Goal: Use online tool/utility: Utilize a website feature to perform a specific function

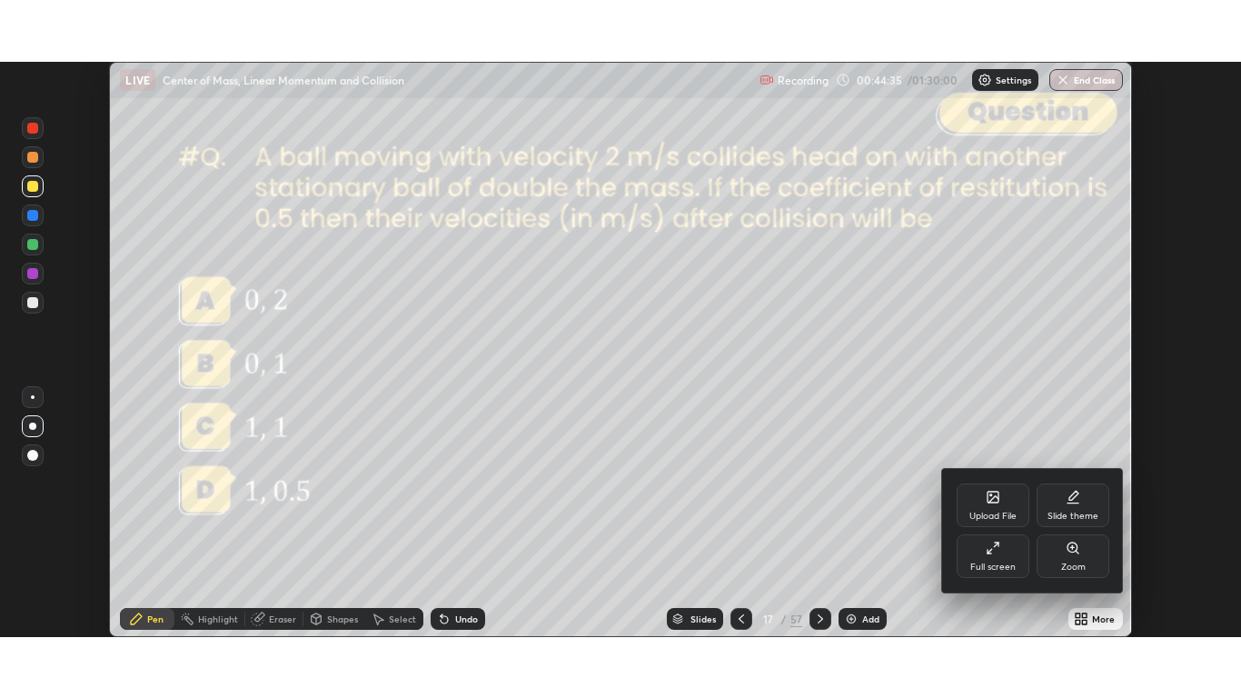
scroll to position [575, 1241]
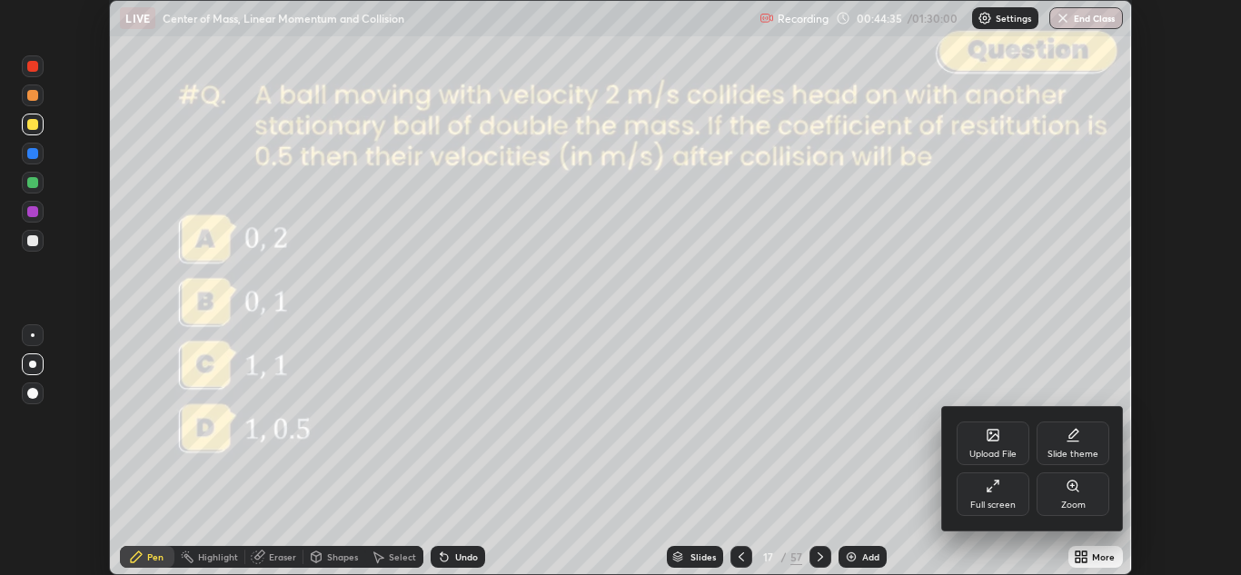
click at [997, 494] on div "Full screen" at bounding box center [993, 494] width 73 height 44
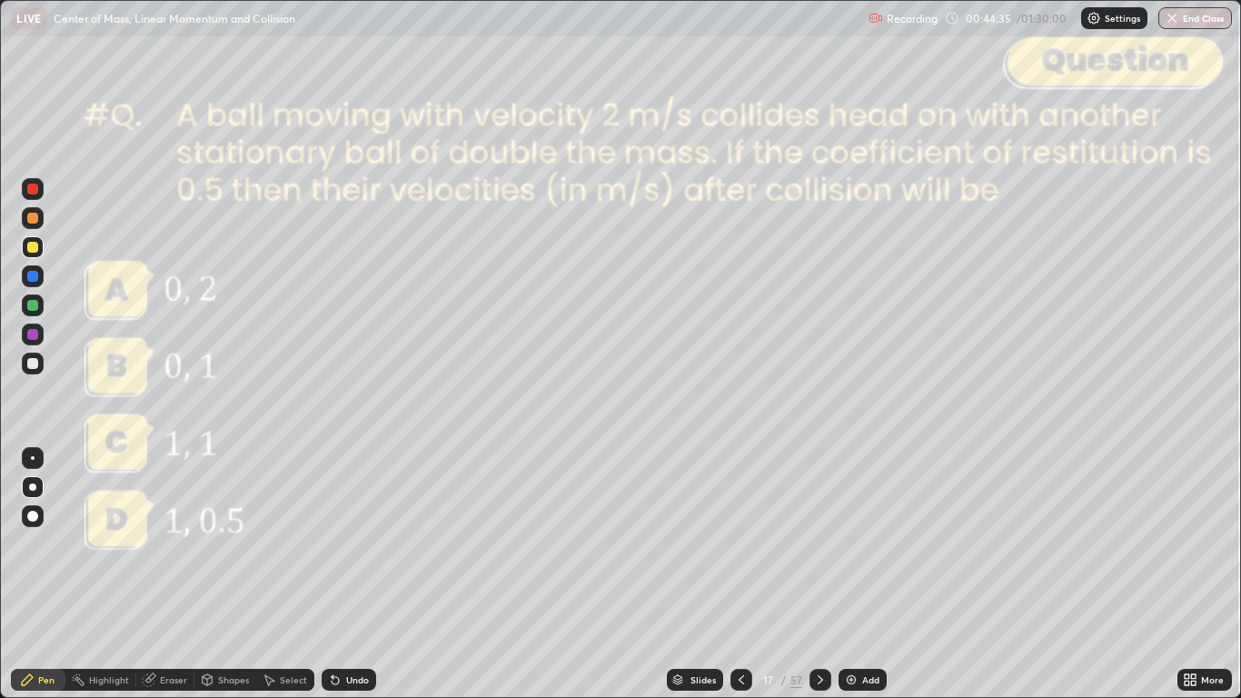
scroll to position [698, 1241]
click at [697, 574] on div "Slides" at bounding box center [695, 680] width 56 height 22
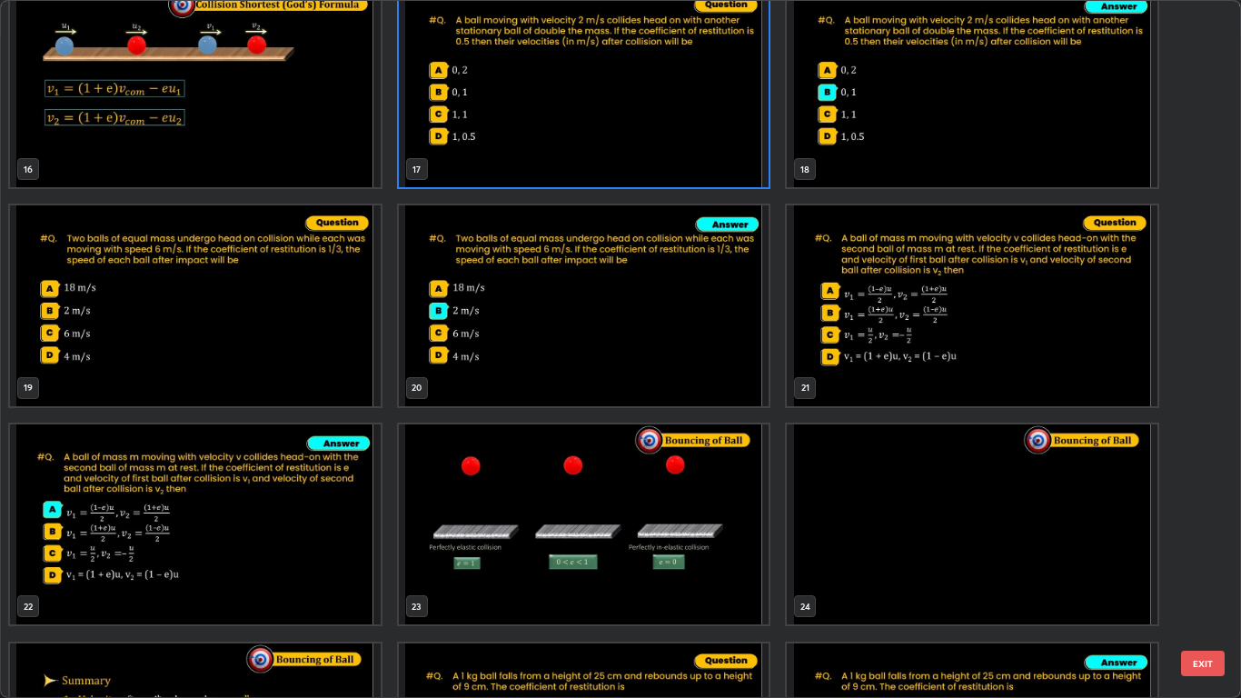
scroll to position [1118, 0]
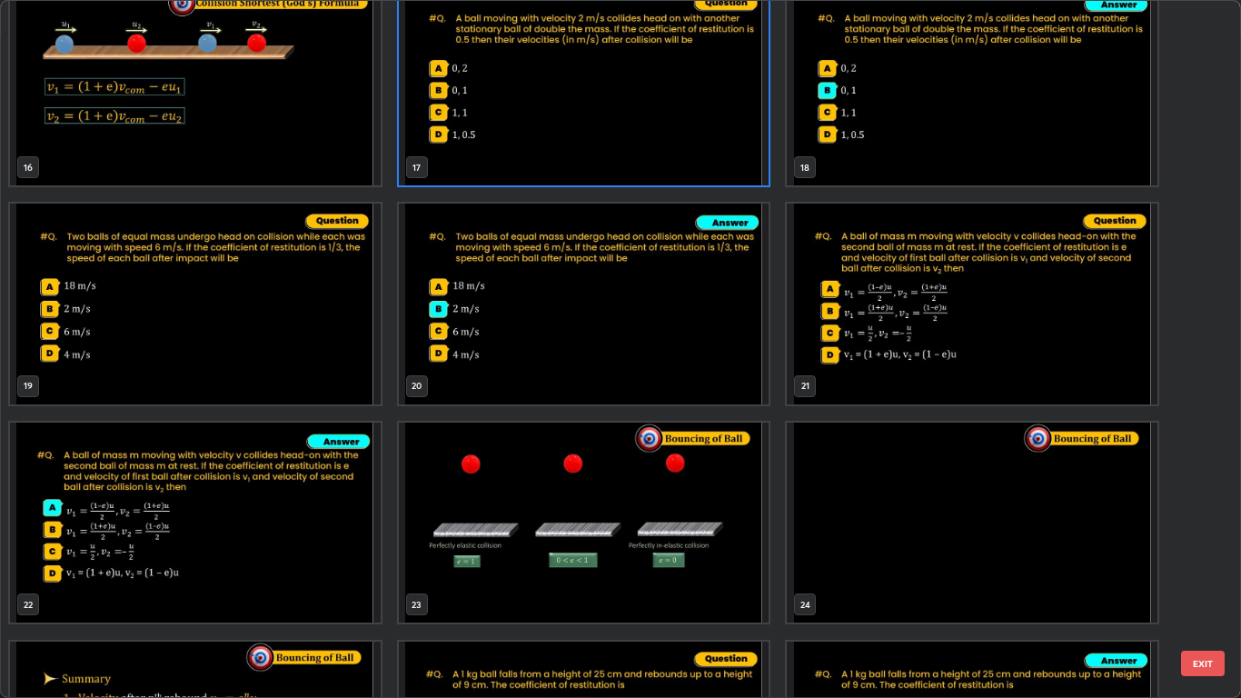
click at [319, 525] on img "grid" at bounding box center [195, 522] width 371 height 201
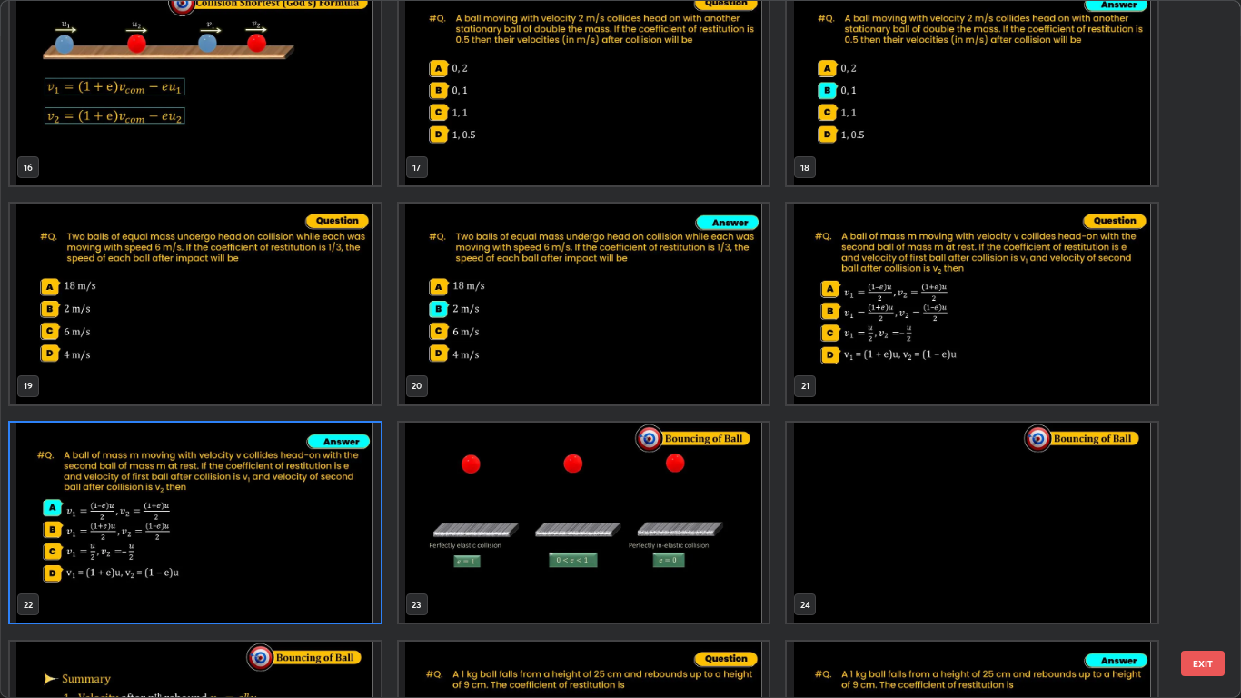
click at [593, 478] on img "grid" at bounding box center [584, 522] width 371 height 201
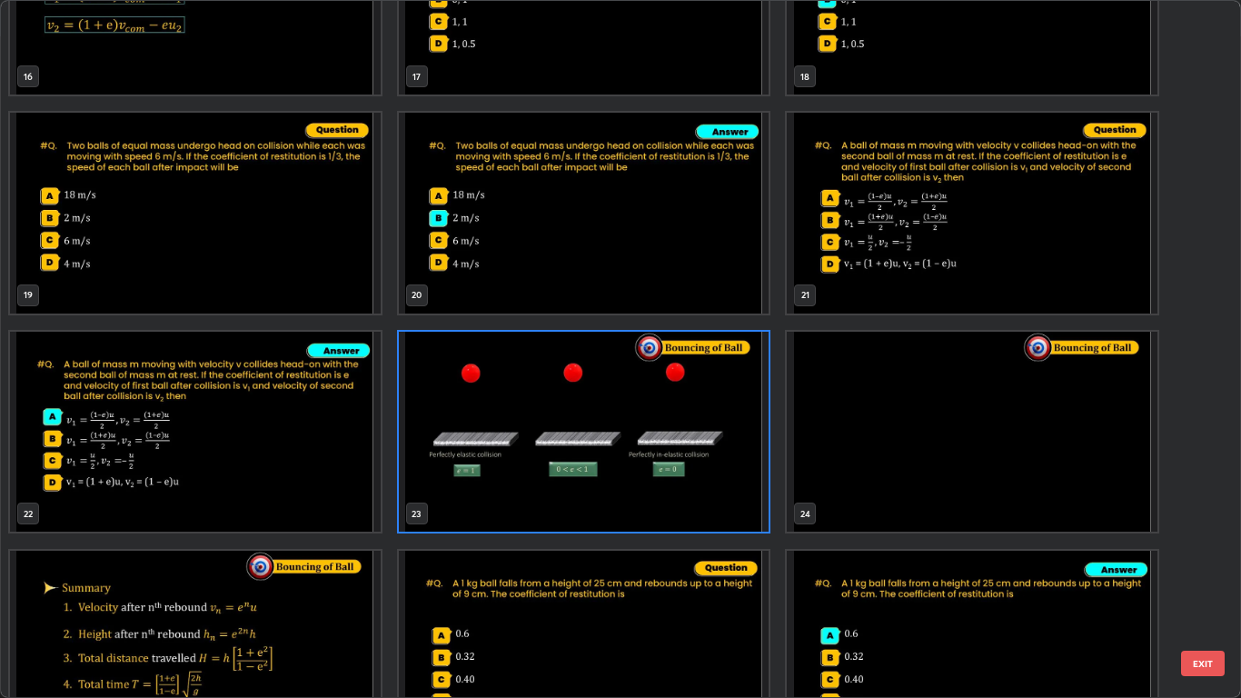
scroll to position [1217, 0]
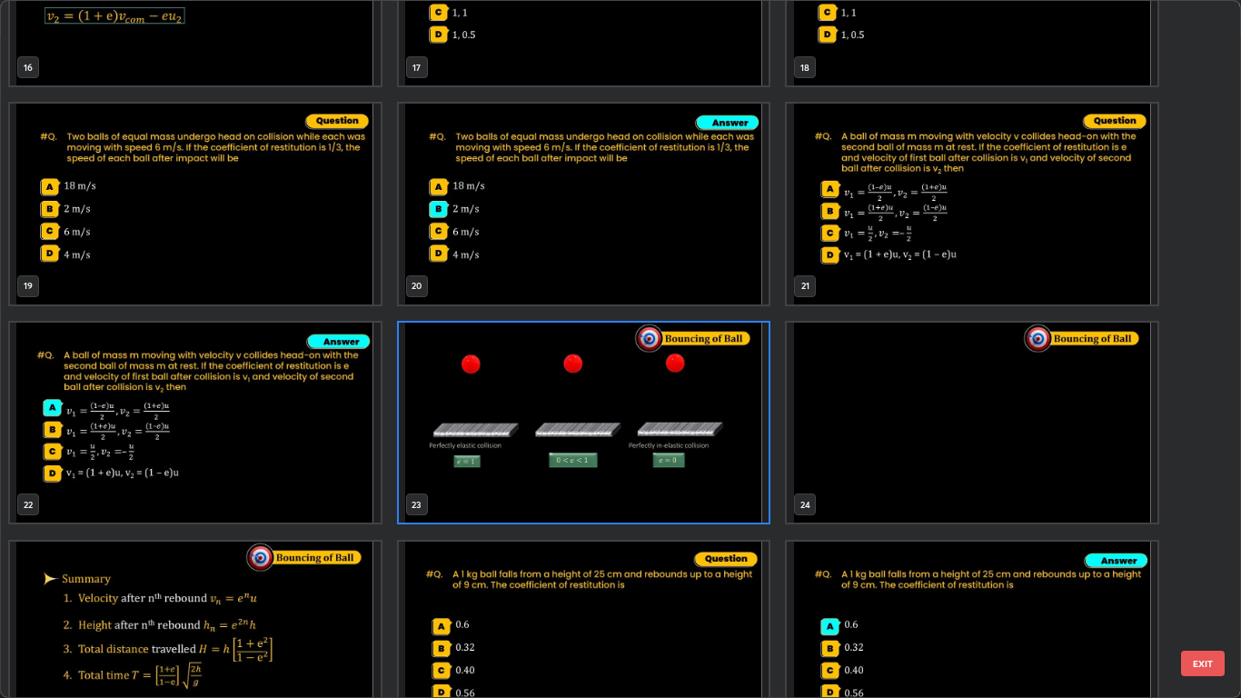
click at [1209, 574] on button "EXIT" at bounding box center [1203, 663] width 44 height 25
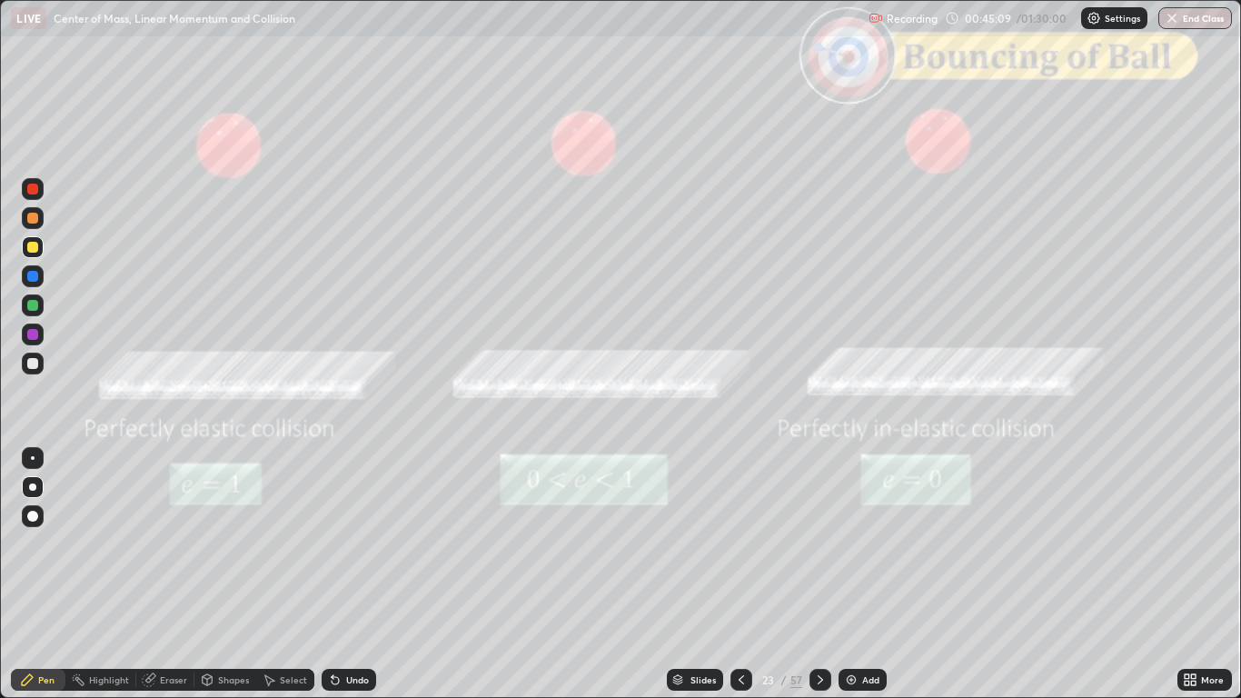
click at [216, 574] on div "Shapes" at bounding box center [225, 680] width 62 height 22
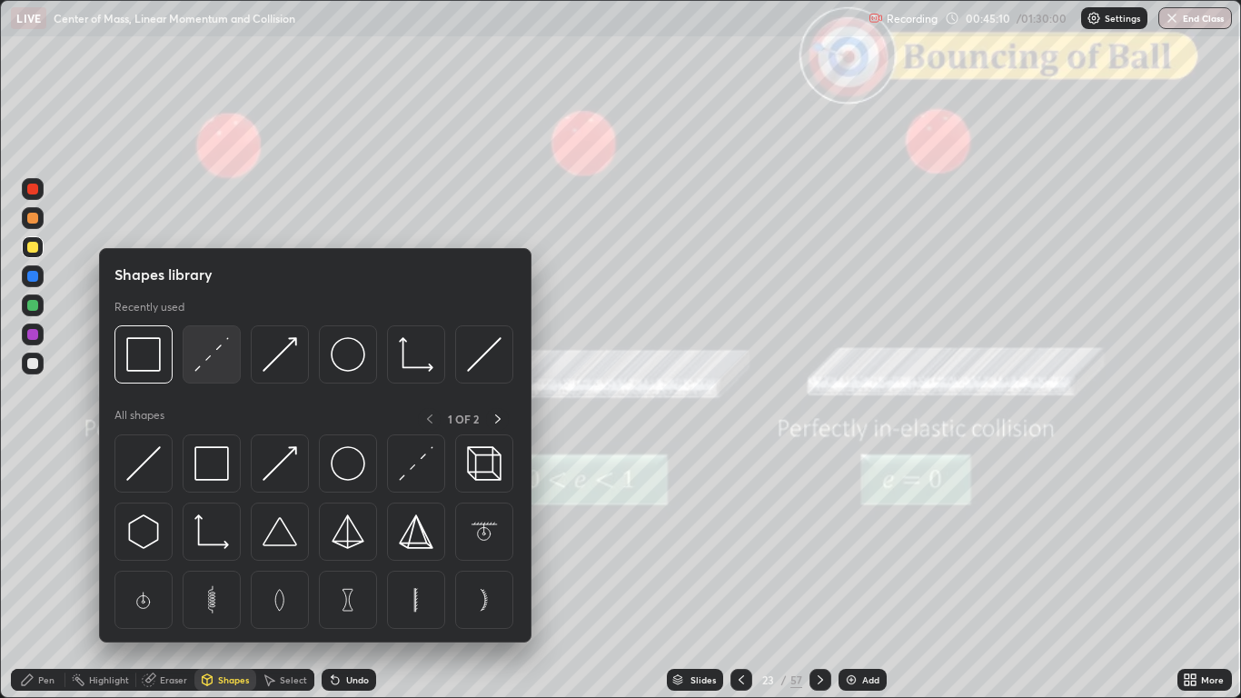
click at [222, 364] on img at bounding box center [211, 354] width 35 height 35
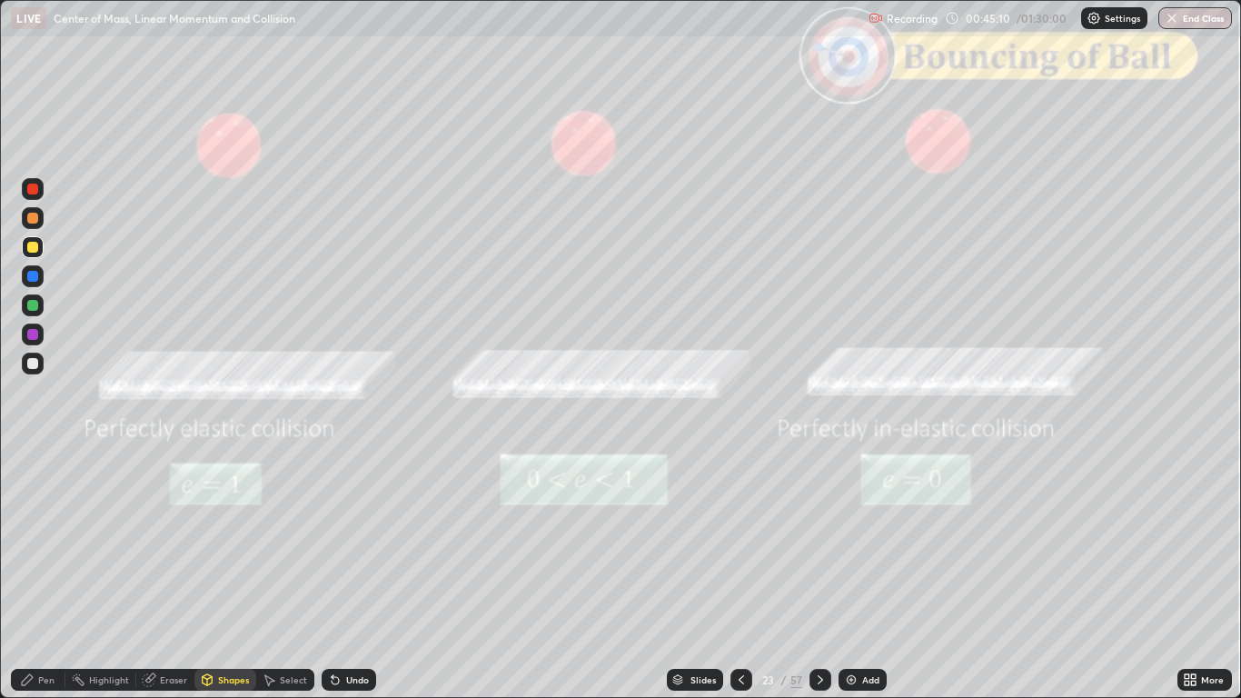
click at [35, 193] on div at bounding box center [32, 189] width 11 height 11
click at [225, 574] on div "Shapes" at bounding box center [233, 679] width 31 height 9
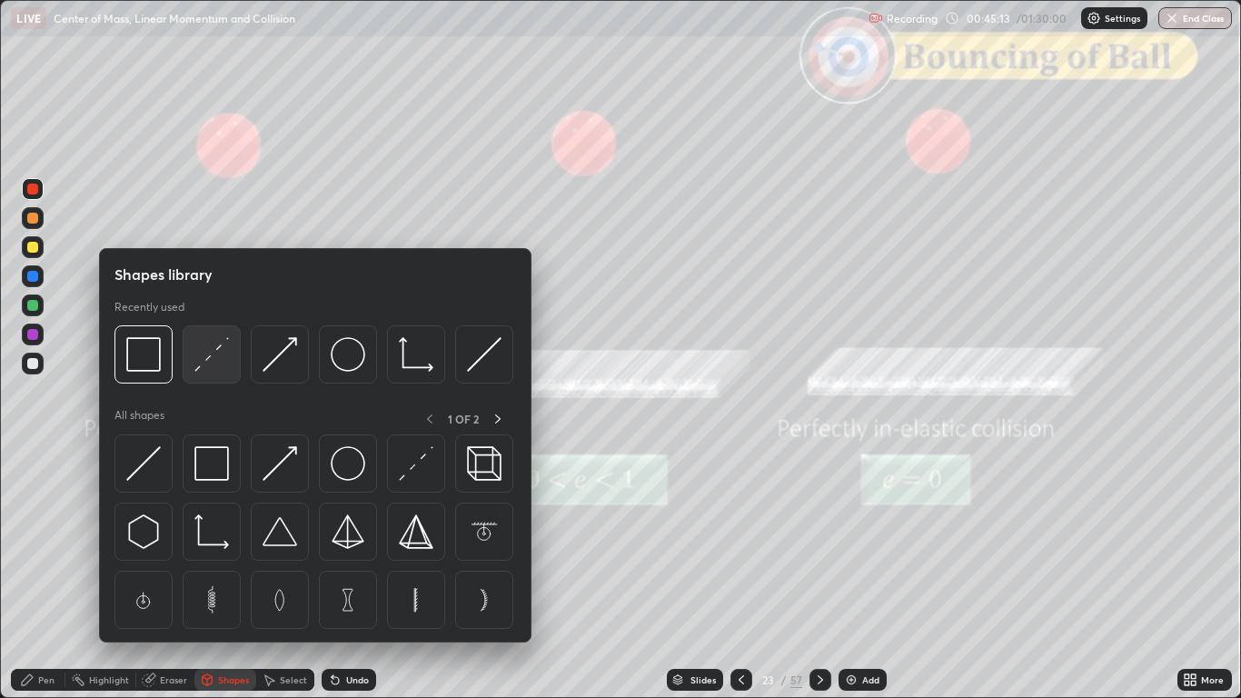
click at [218, 364] on img at bounding box center [211, 354] width 35 height 35
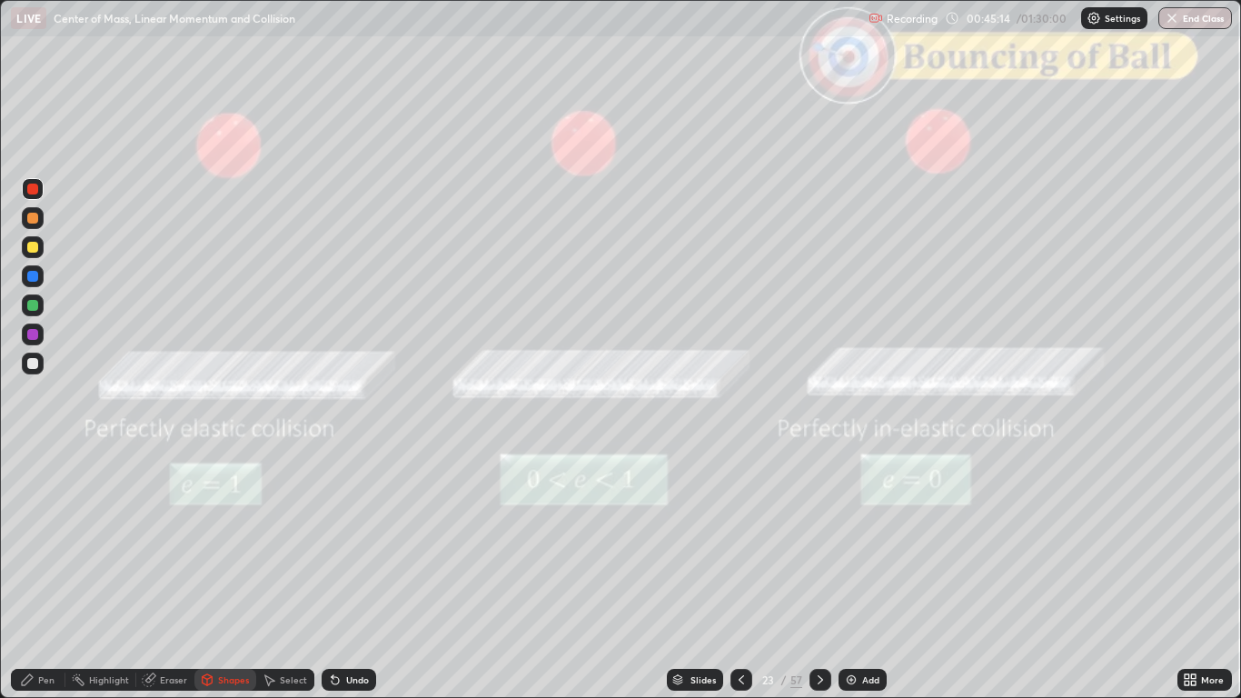
click at [232, 574] on div "Shapes" at bounding box center [233, 679] width 31 height 9
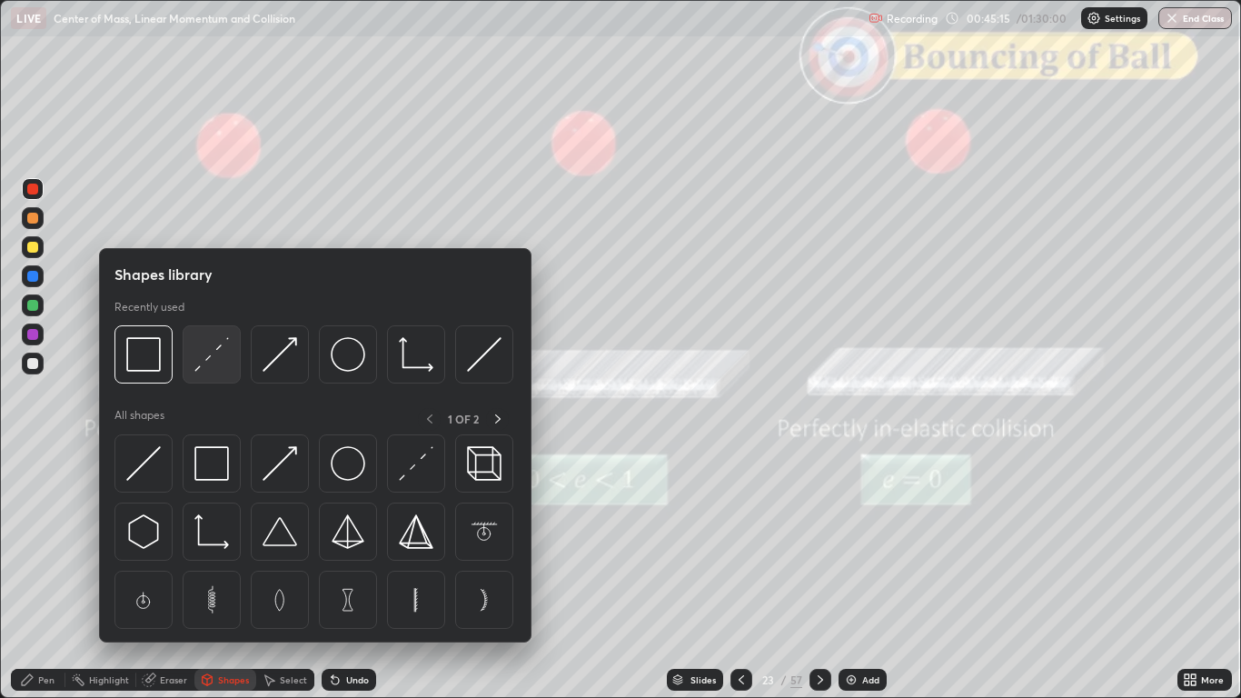
click at [215, 359] on img at bounding box center [211, 354] width 35 height 35
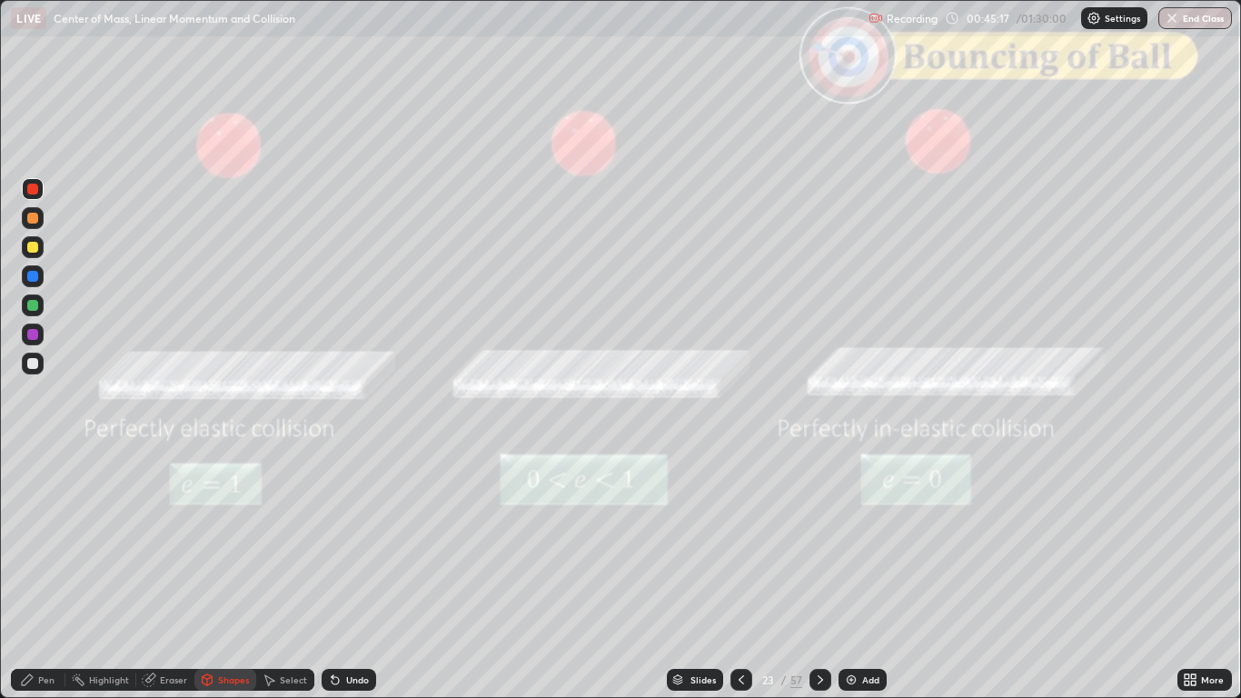
click at [350, 574] on div "Undo" at bounding box center [349, 680] width 55 height 22
click at [33, 362] on div at bounding box center [32, 363] width 11 height 11
click at [356, 574] on div "Undo" at bounding box center [349, 680] width 55 height 22
click at [351, 574] on div "Undo" at bounding box center [349, 680] width 55 height 22
click at [353, 574] on div "Undo" at bounding box center [349, 680] width 55 height 22
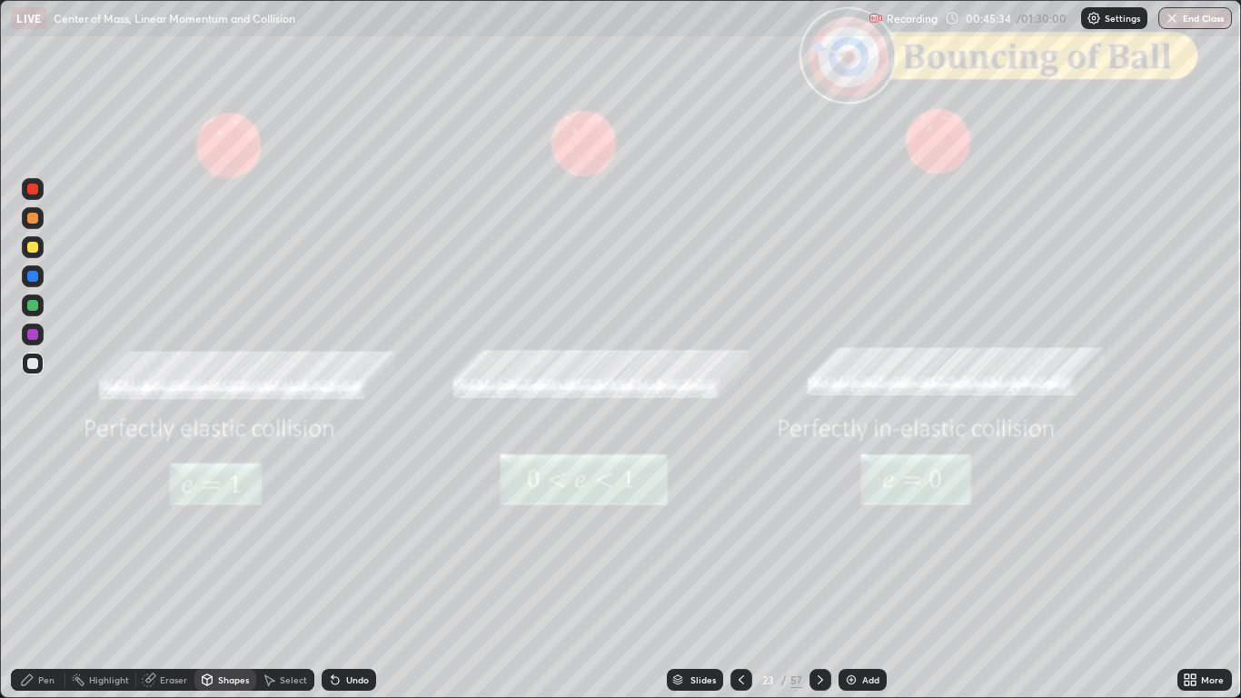
click at [353, 574] on div "Undo" at bounding box center [349, 680] width 55 height 22
click at [227, 574] on div "Shapes" at bounding box center [233, 679] width 31 height 9
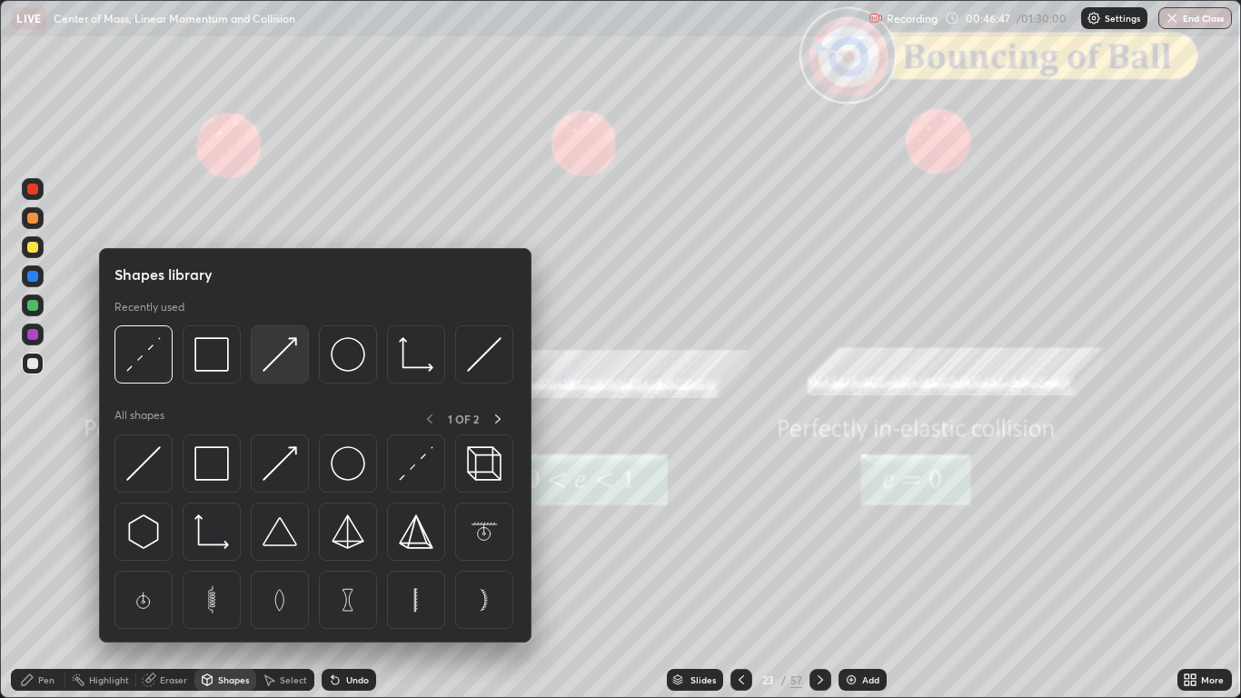
click at [285, 355] on img at bounding box center [280, 354] width 35 height 35
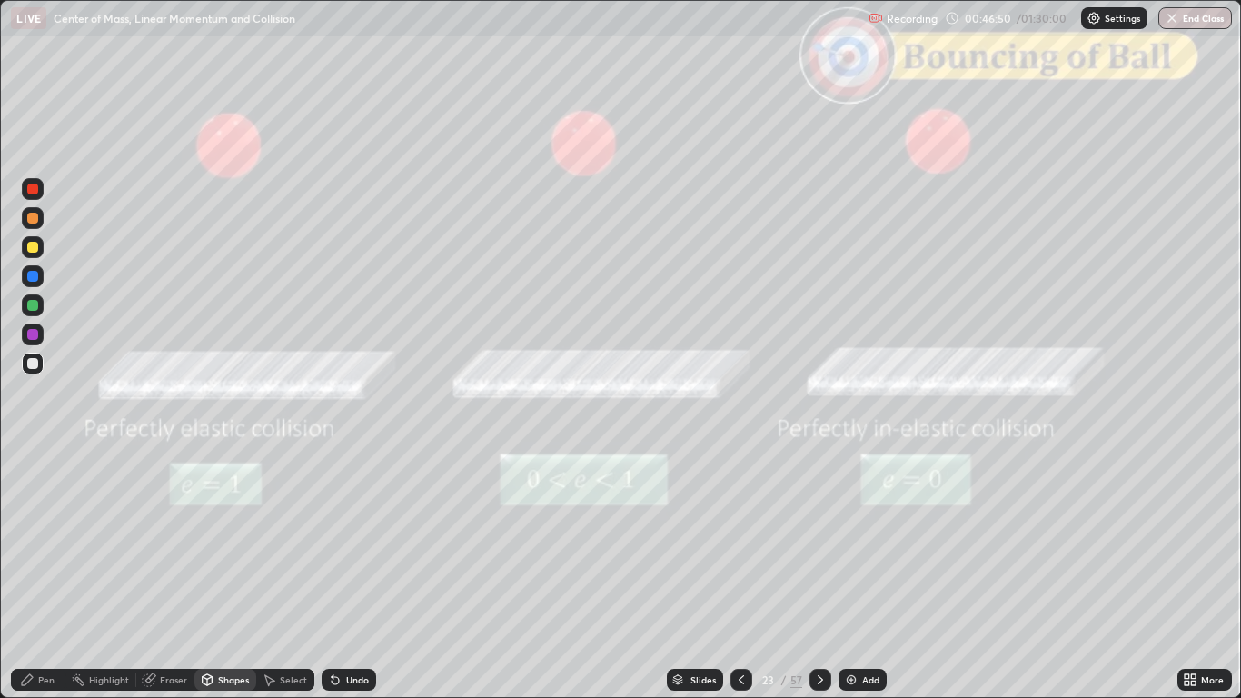
click at [350, 574] on div "Undo" at bounding box center [357, 679] width 23 height 9
click at [42, 219] on div at bounding box center [33, 218] width 22 height 22
click at [35, 574] on icon at bounding box center [27, 679] width 15 height 15
click at [35, 307] on div at bounding box center [32, 305] width 11 height 11
click at [35, 218] on div at bounding box center [32, 218] width 11 height 11
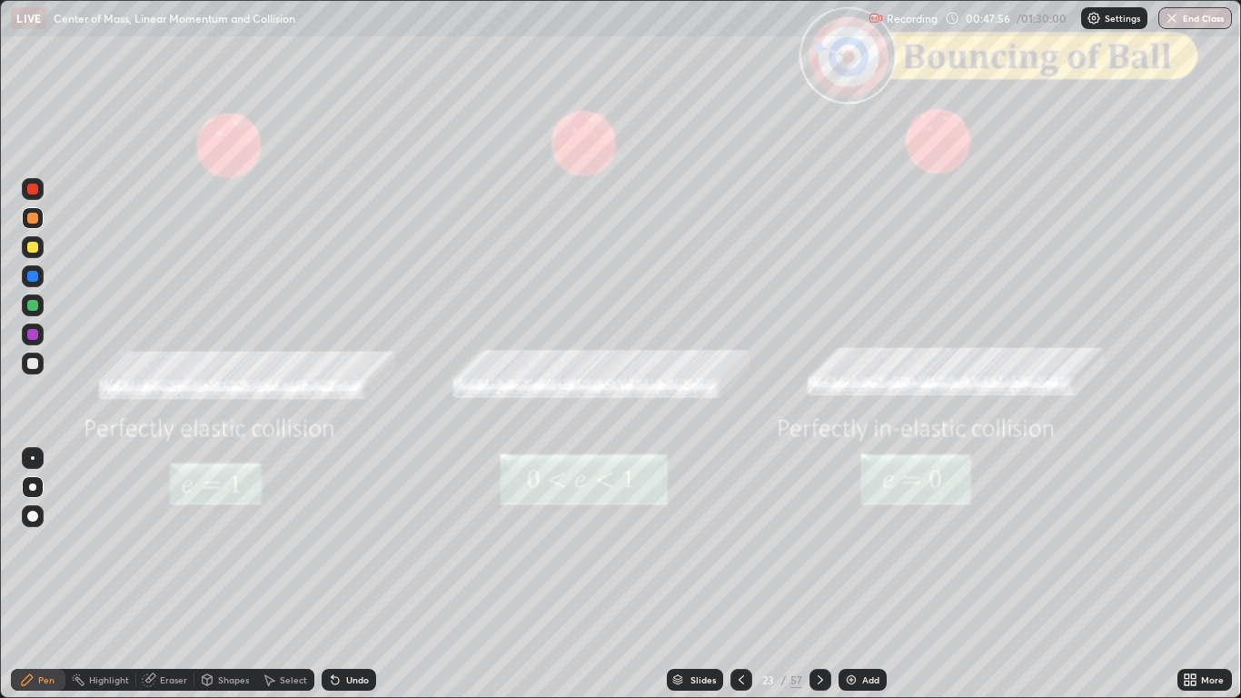
click at [238, 574] on div "Shapes" at bounding box center [225, 680] width 62 height 22
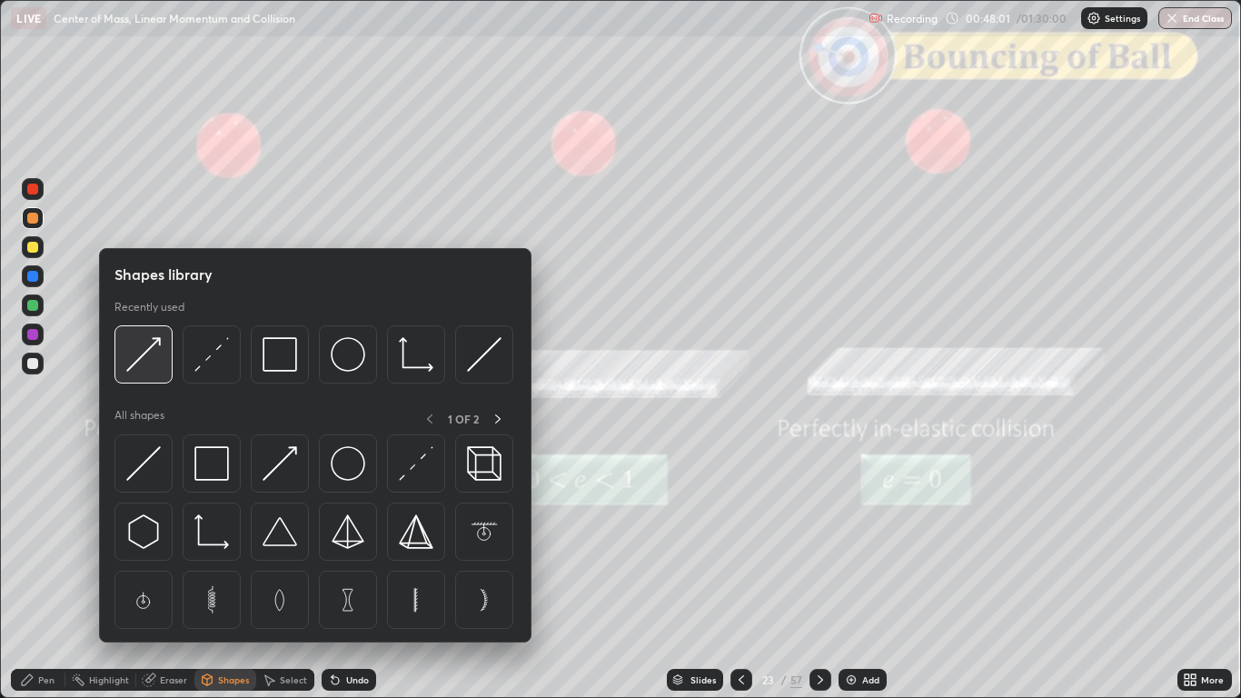
click at [135, 372] on div at bounding box center [143, 354] width 58 height 58
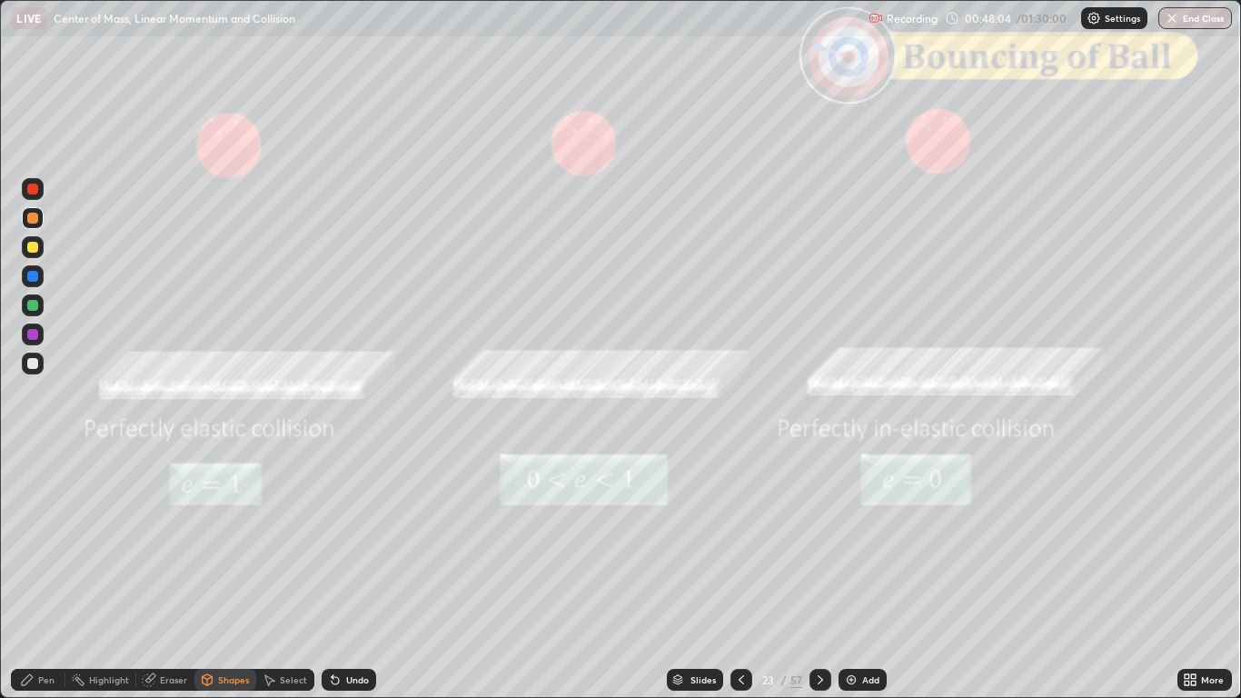
click at [34, 574] on div "Pen" at bounding box center [38, 680] width 55 height 22
click at [359, 574] on div "Undo" at bounding box center [357, 679] width 23 height 9
click at [33, 306] on div at bounding box center [32, 305] width 11 height 11
click at [223, 574] on div "Shapes" at bounding box center [225, 680] width 62 height 22
click at [26, 574] on div "Pen" at bounding box center [38, 680] width 55 height 22
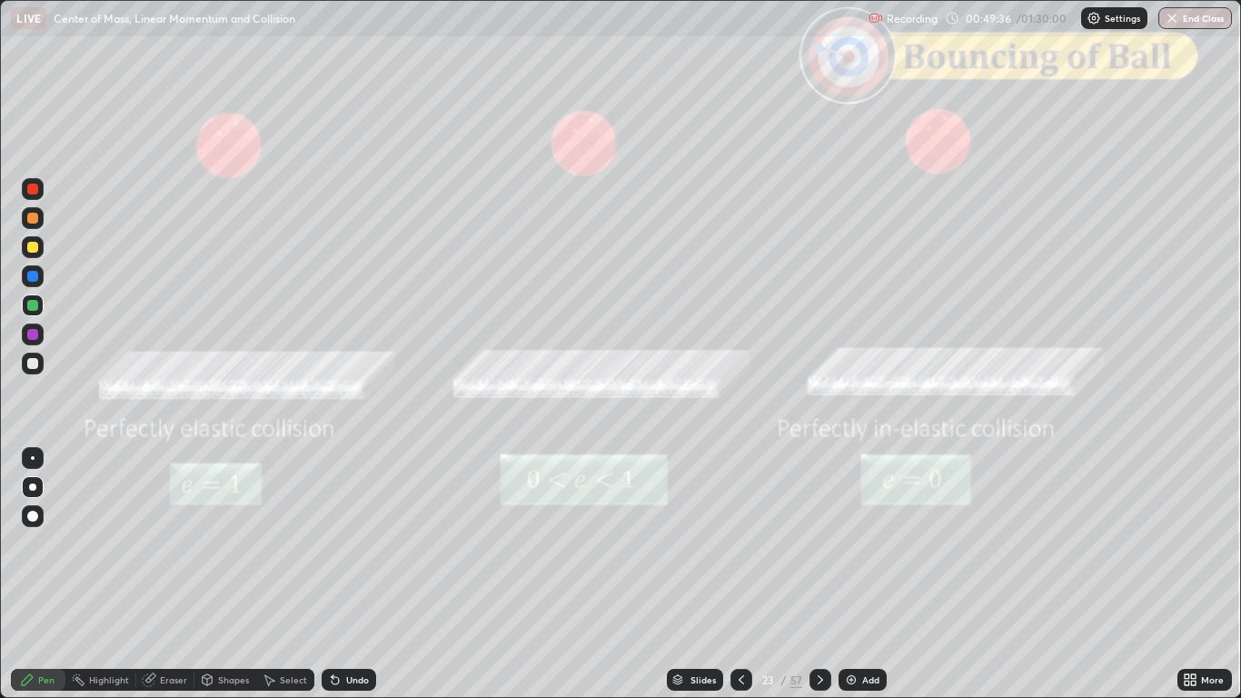
click at [819, 574] on icon at bounding box center [820, 679] width 15 height 15
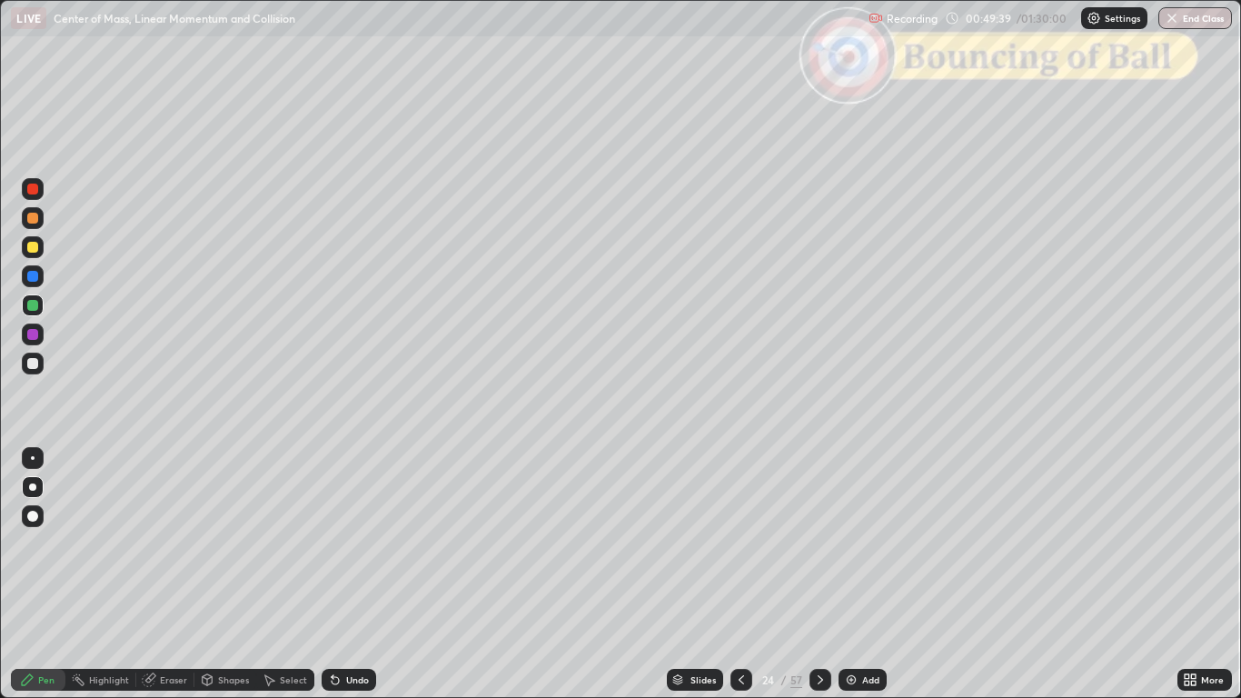
click at [819, 574] on icon at bounding box center [820, 679] width 15 height 15
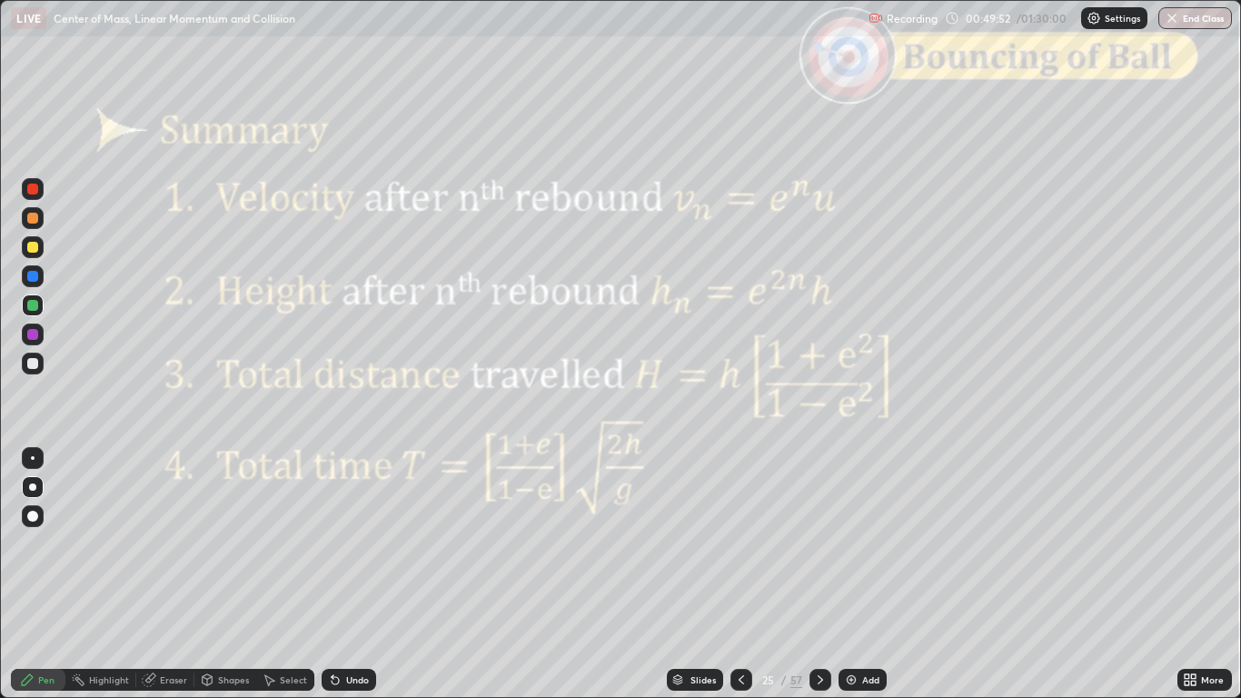
click at [740, 574] on icon at bounding box center [741, 679] width 5 height 9
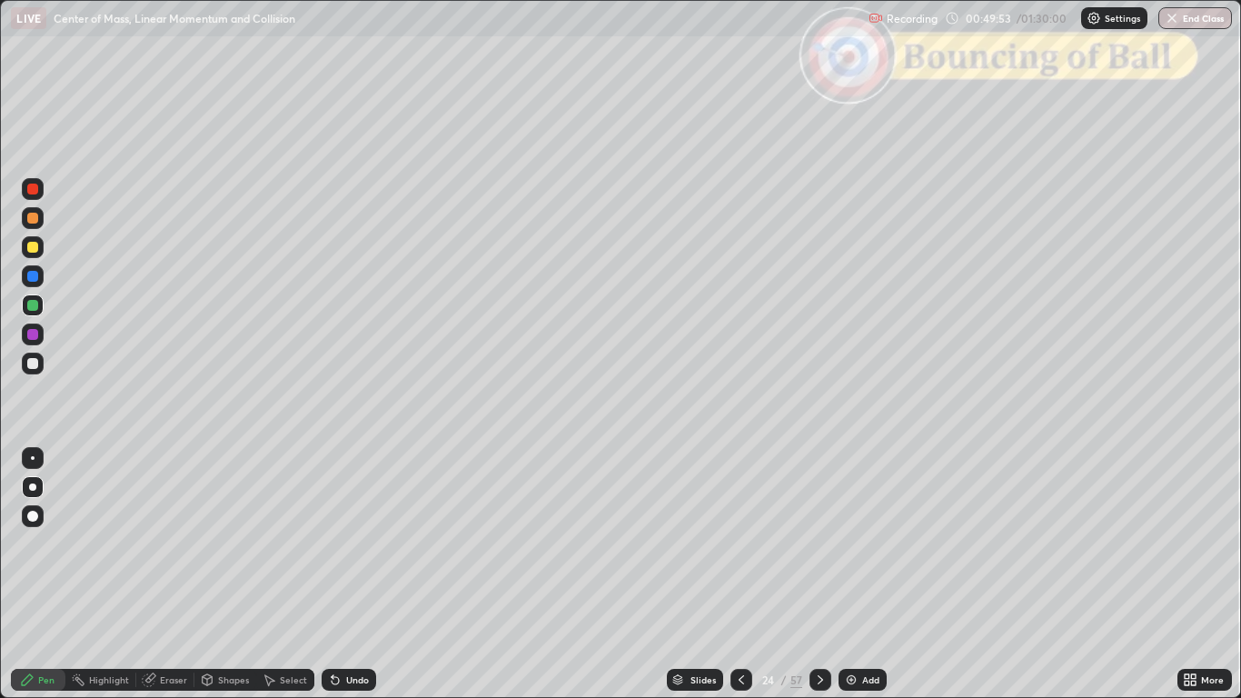
click at [730, 574] on div at bounding box center [741, 680] width 22 height 22
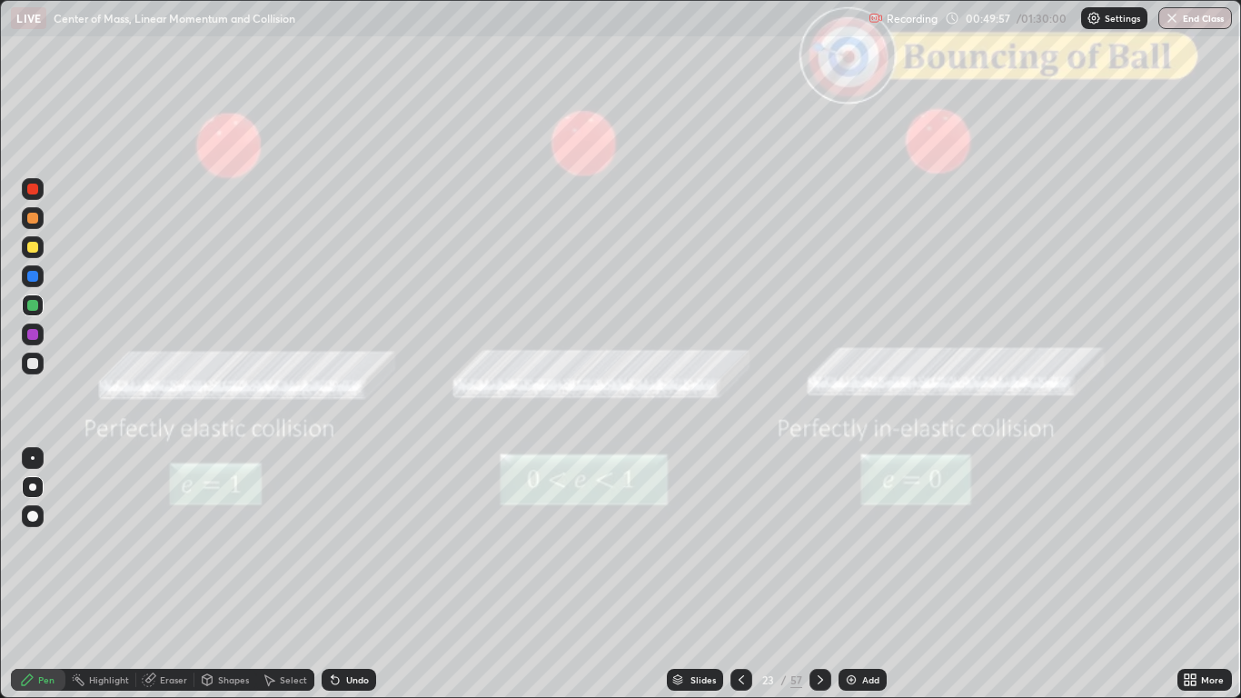
click at [814, 574] on icon at bounding box center [820, 679] width 15 height 15
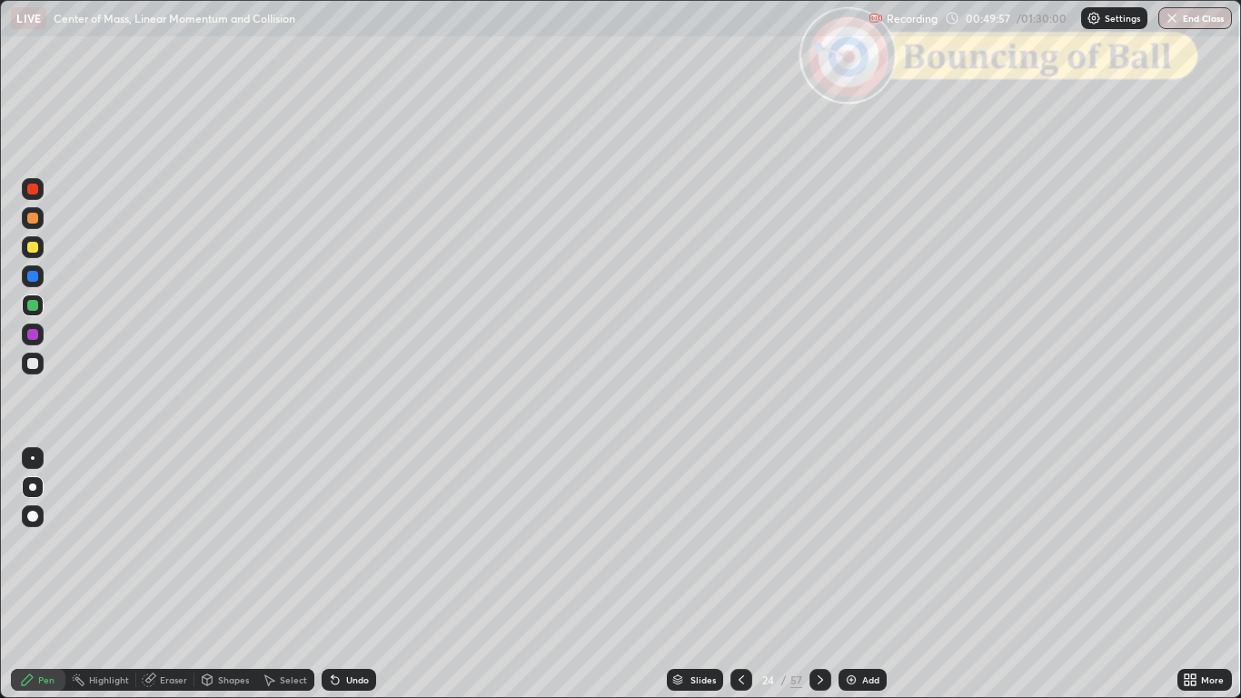
click at [798, 574] on div "57" at bounding box center [796, 679] width 12 height 16
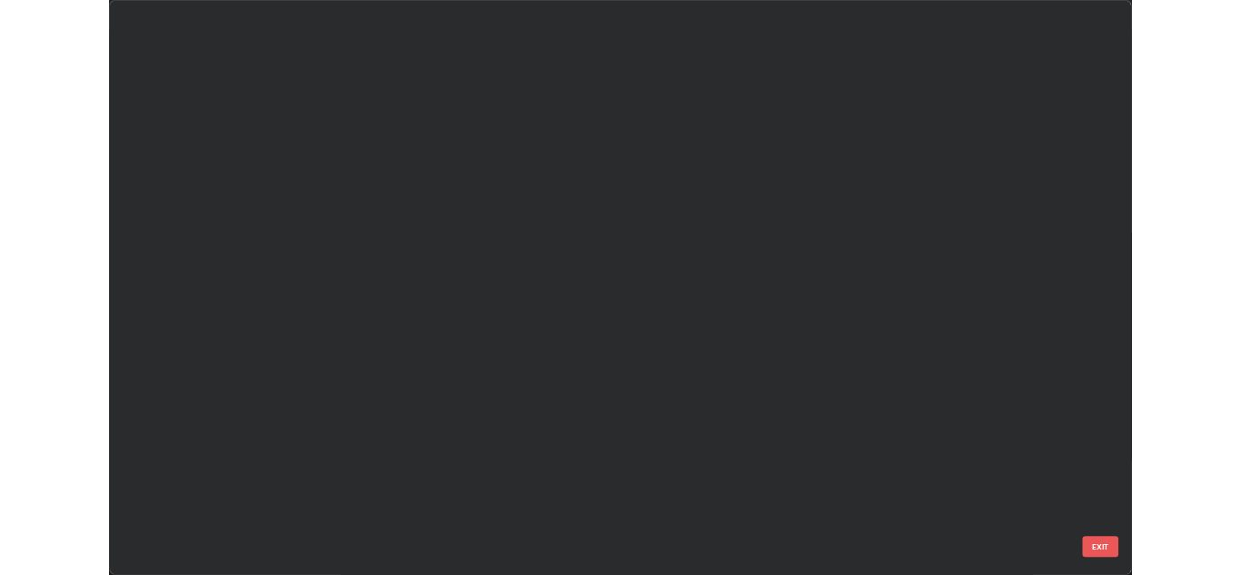
scroll to position [691, 1230]
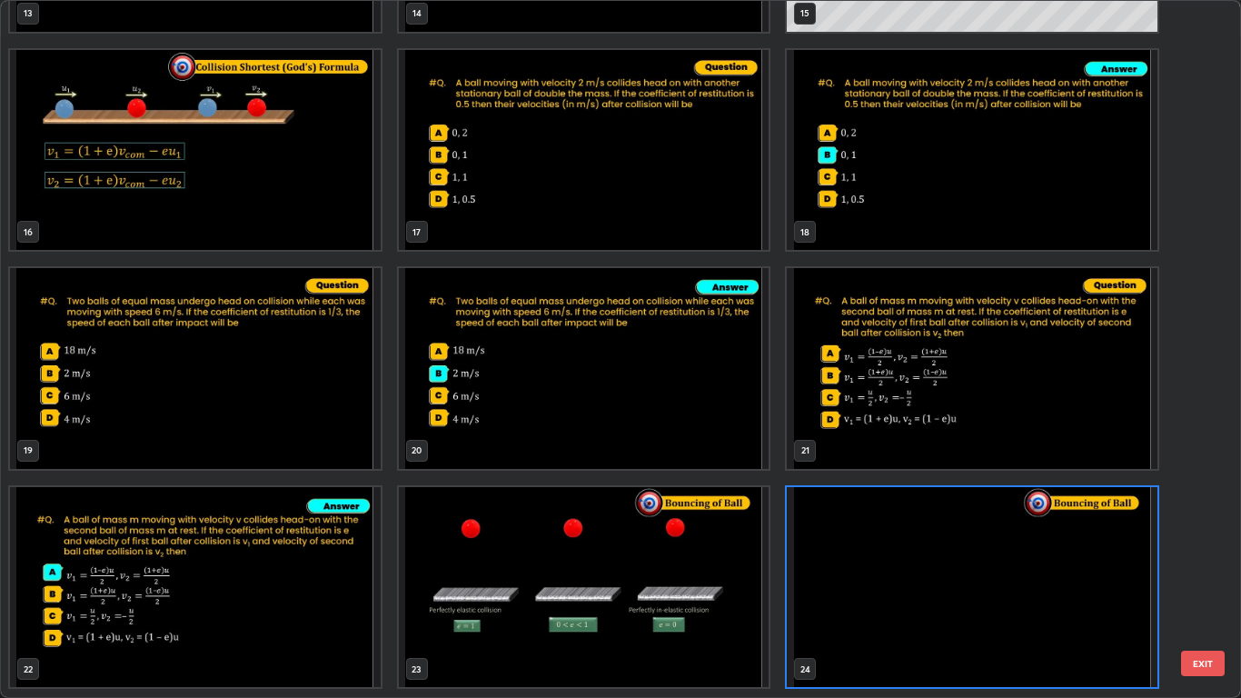
click at [1191, 574] on button "EXIT" at bounding box center [1203, 663] width 44 height 25
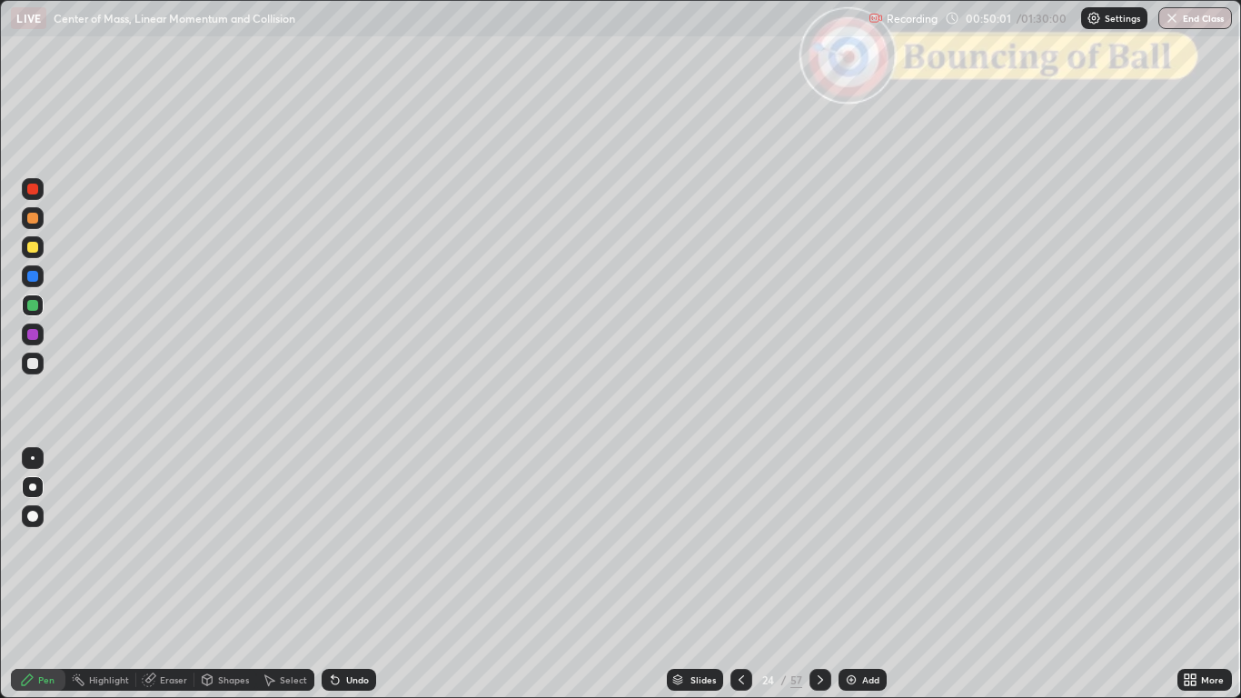
click at [814, 574] on div at bounding box center [821, 680] width 22 height 22
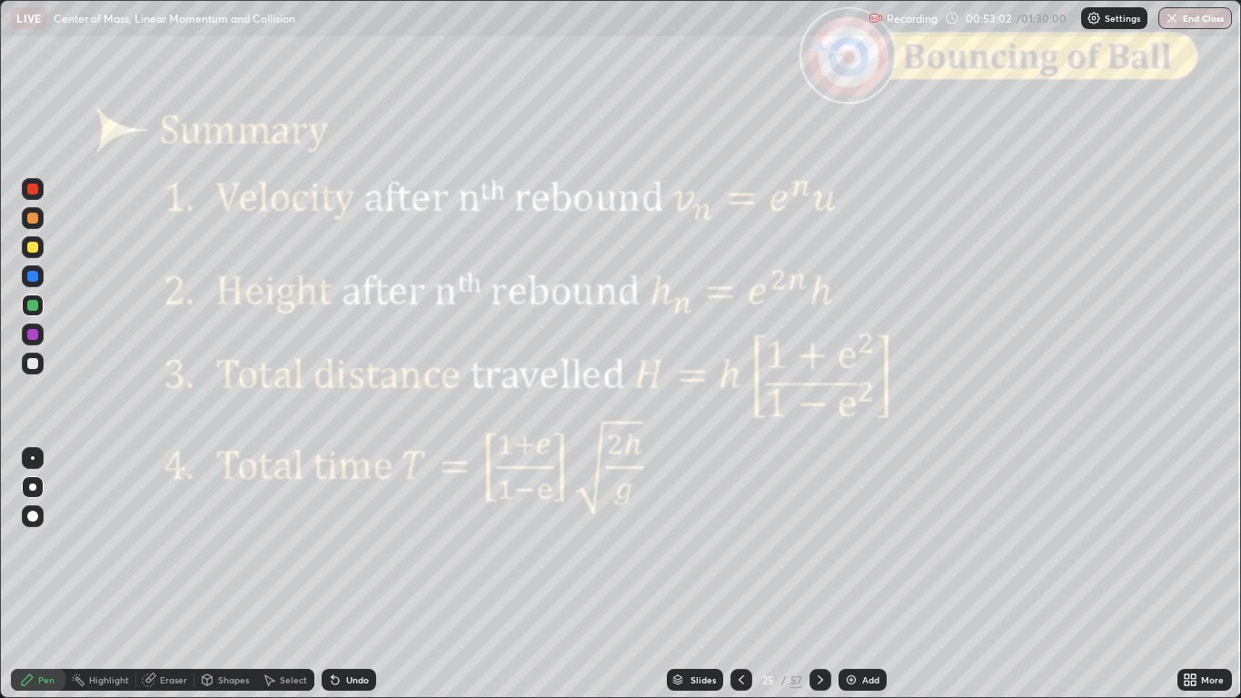
click at [817, 574] on icon at bounding box center [820, 679] width 15 height 15
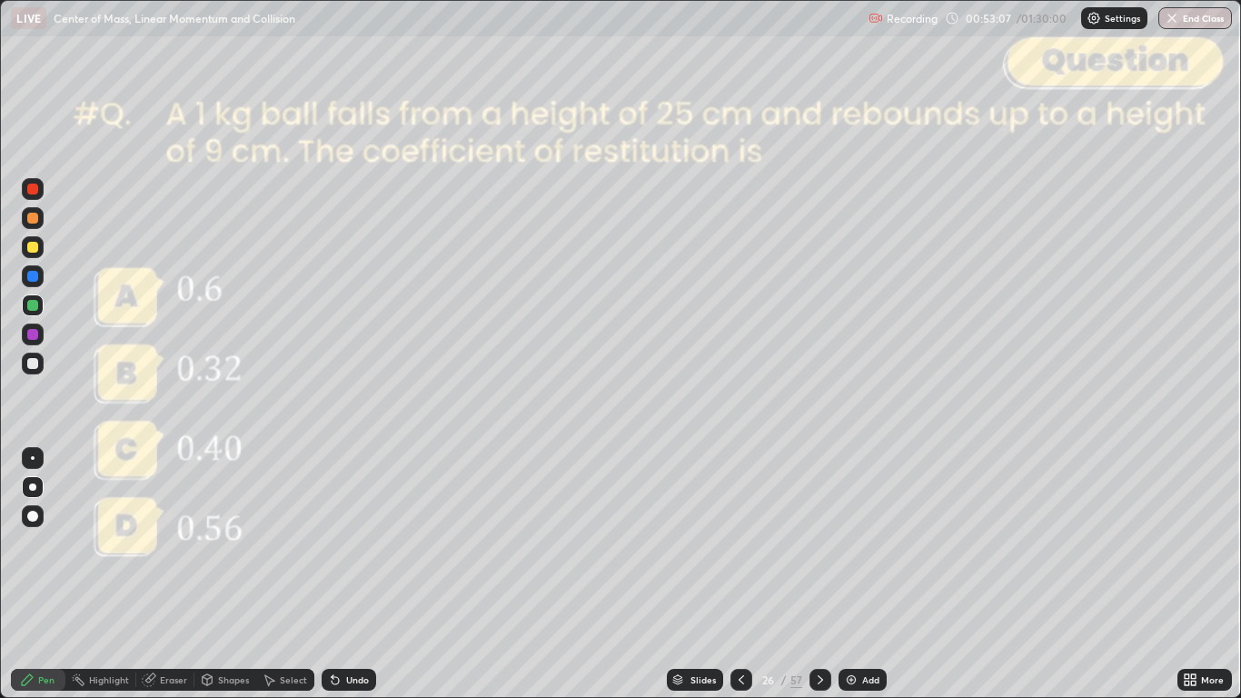
click at [1194, 574] on icon at bounding box center [1193, 683] width 5 height 5
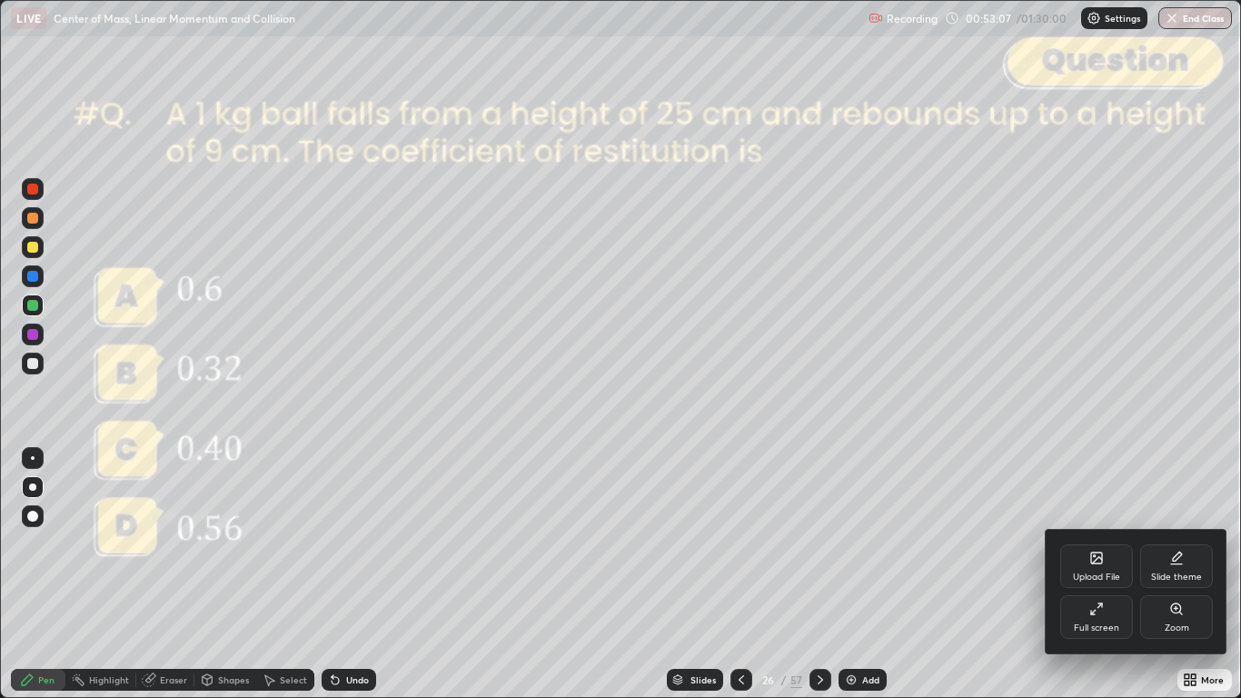
click at [1098, 574] on icon at bounding box center [1096, 608] width 15 height 15
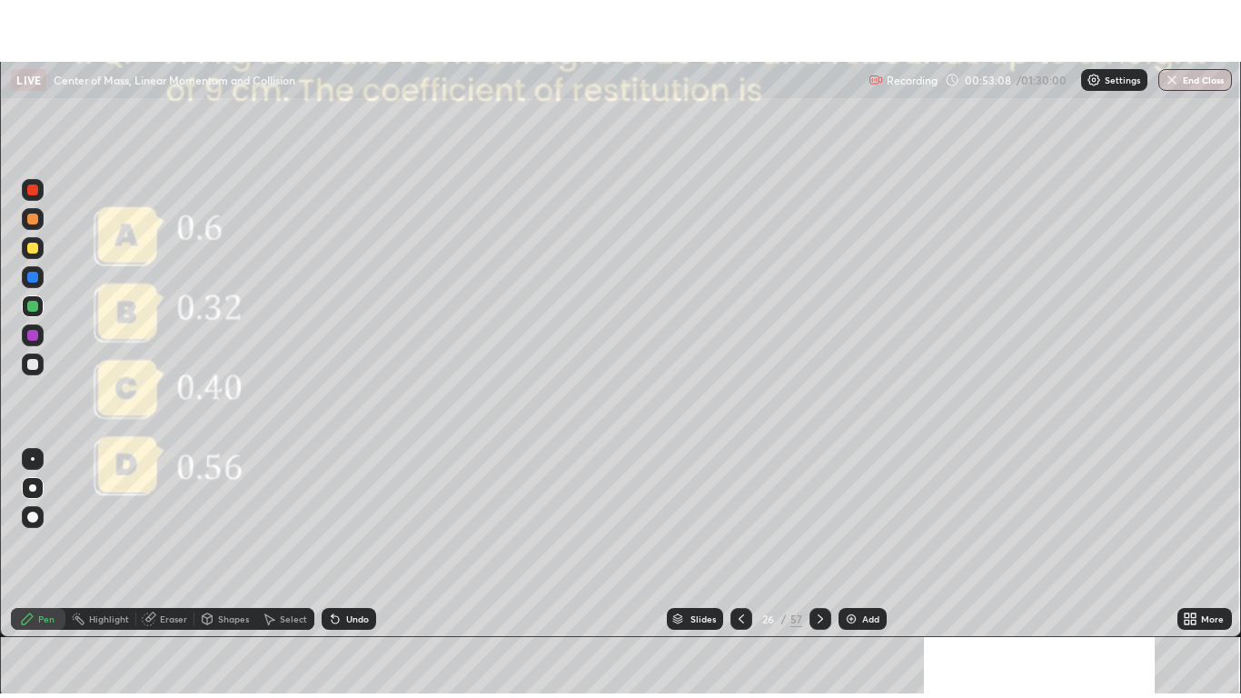
scroll to position [90280, 89614]
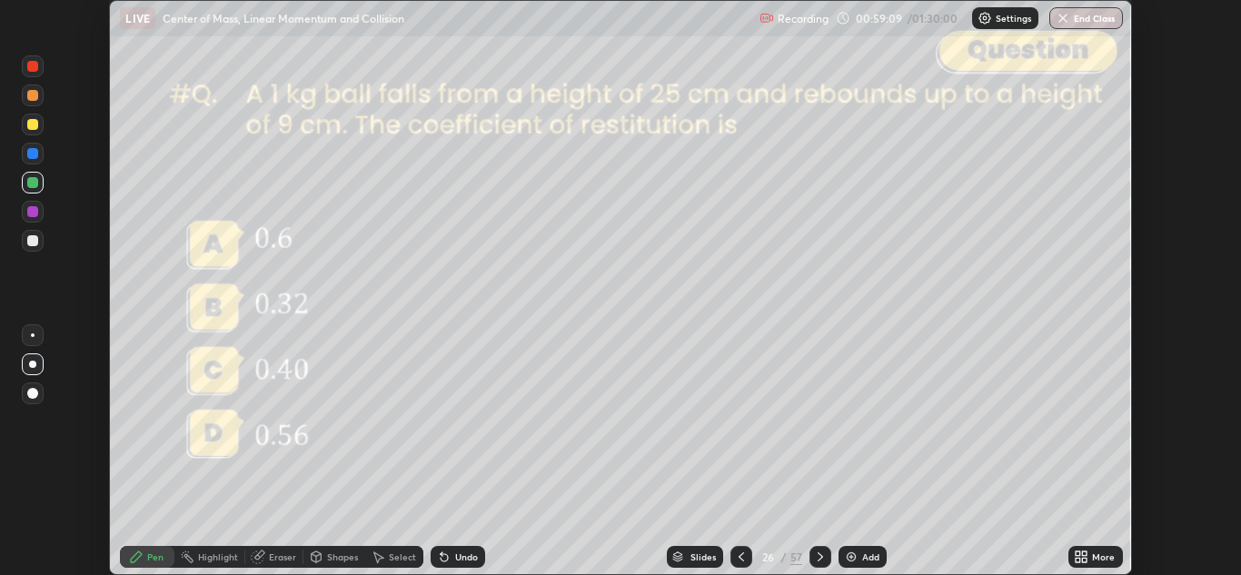
click at [1077, 551] on icon at bounding box center [1081, 557] width 15 height 15
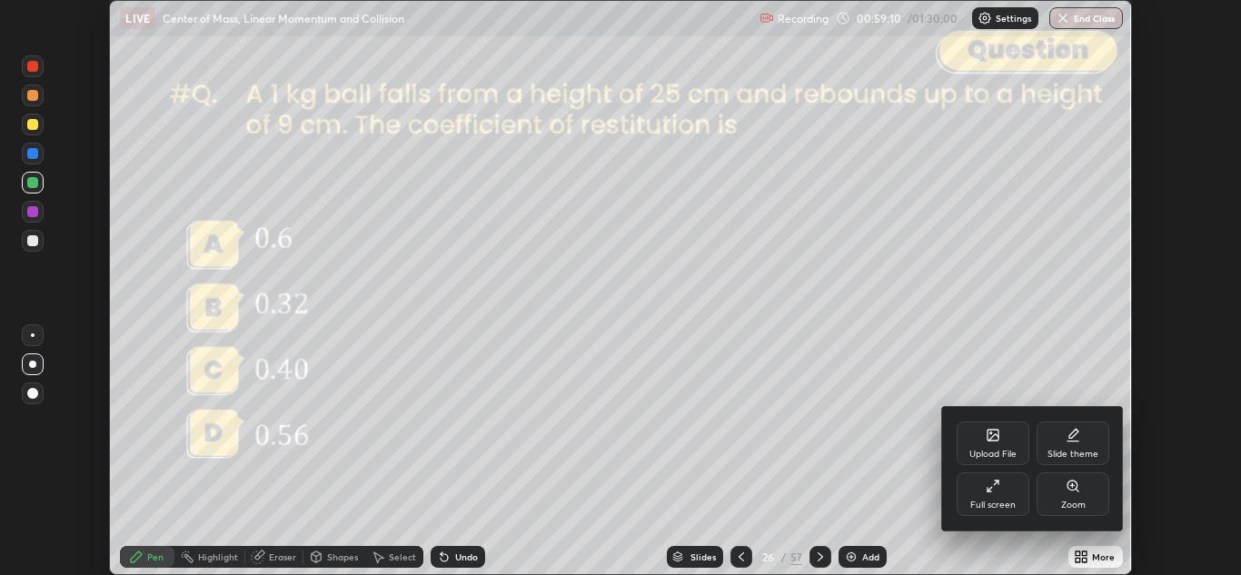
click at [989, 488] on icon at bounding box center [993, 486] width 15 height 15
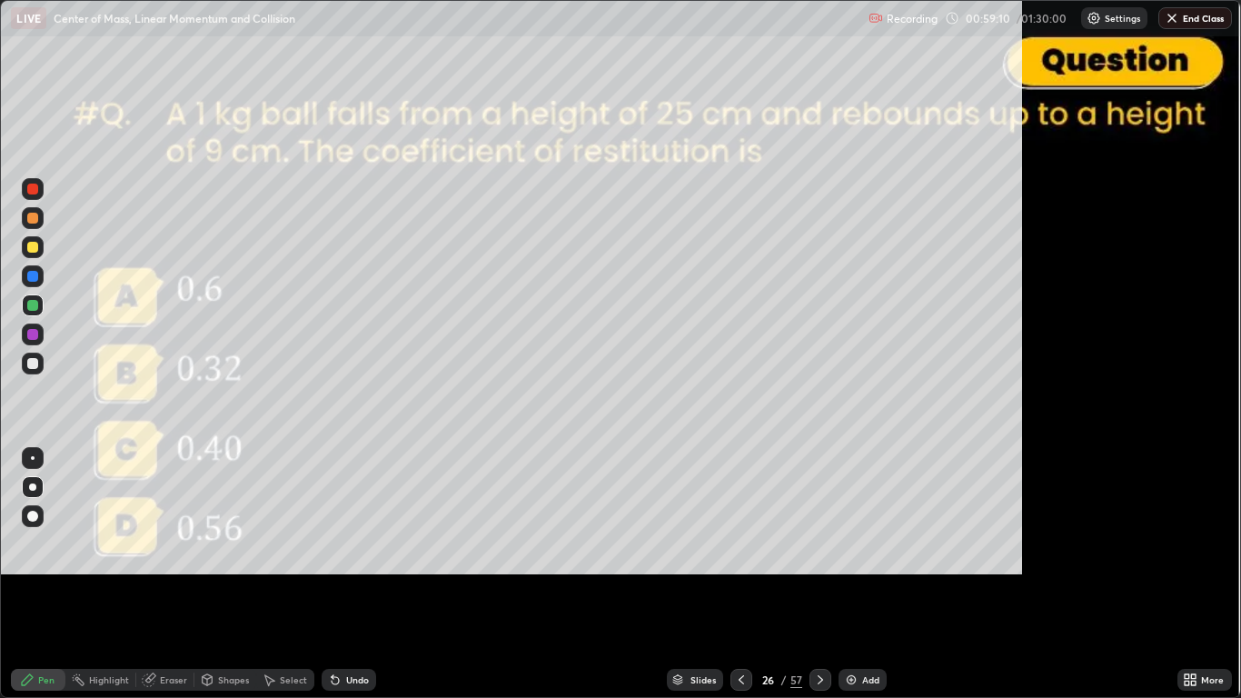
scroll to position [698, 1241]
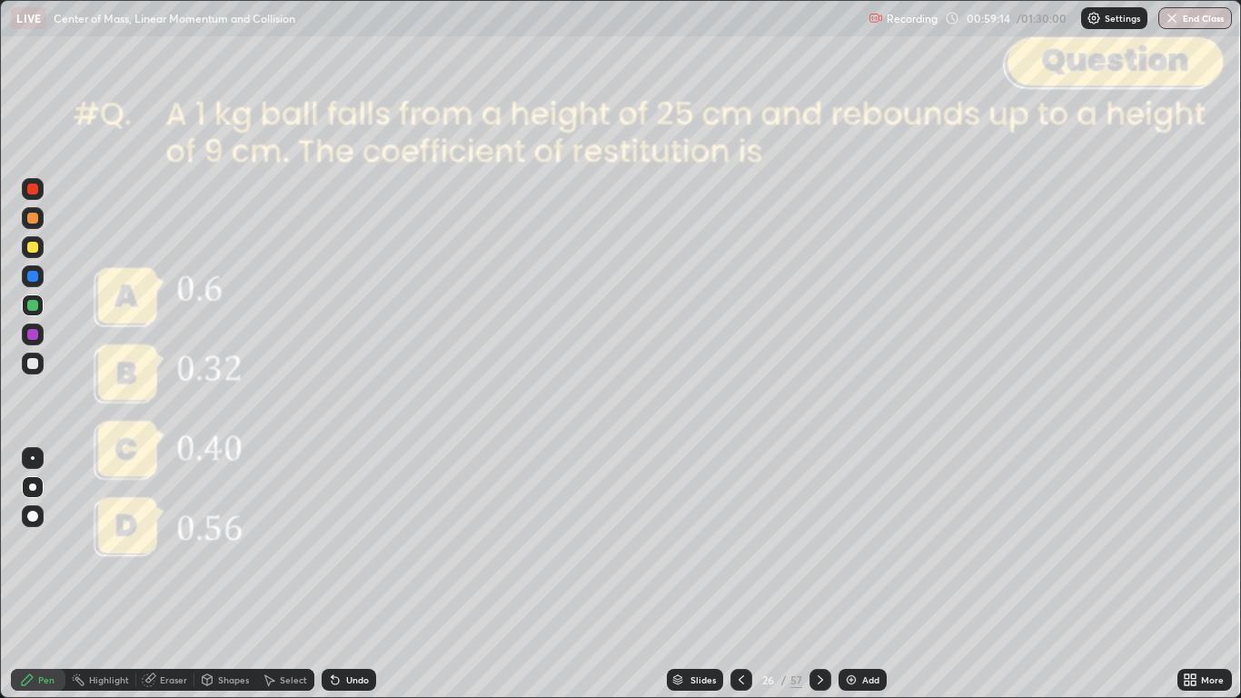
click at [815, 574] on icon at bounding box center [820, 679] width 15 height 15
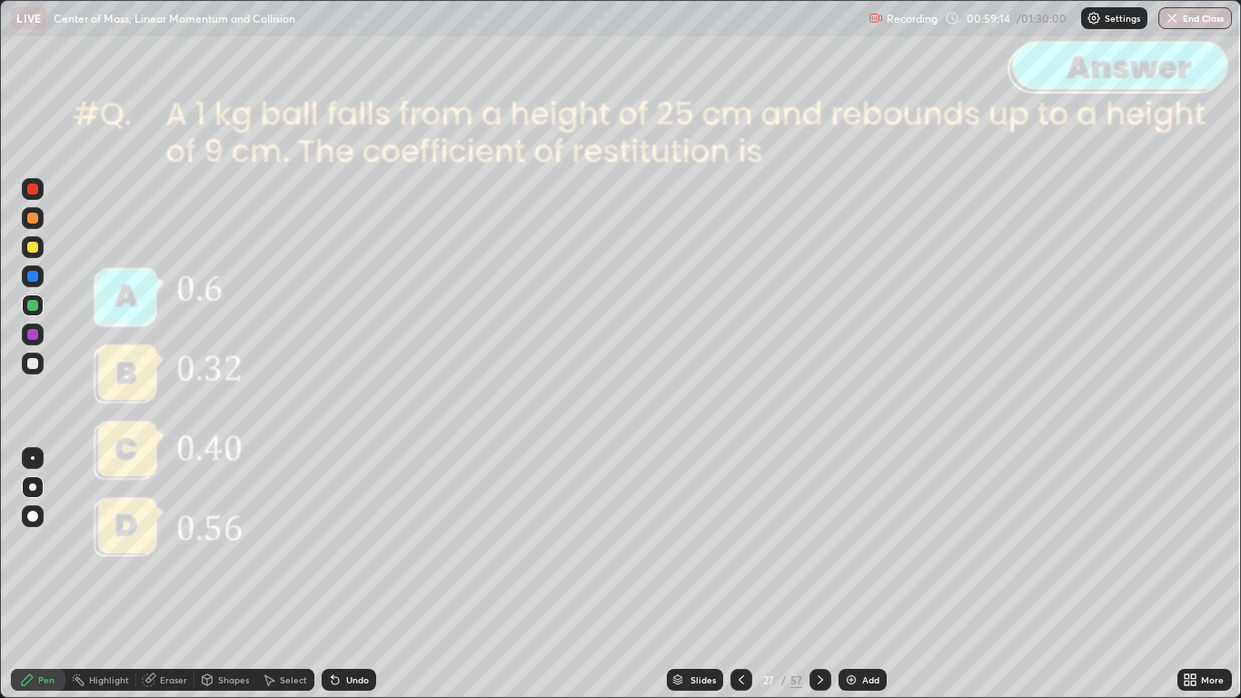
click at [798, 574] on div "57" at bounding box center [796, 679] width 12 height 16
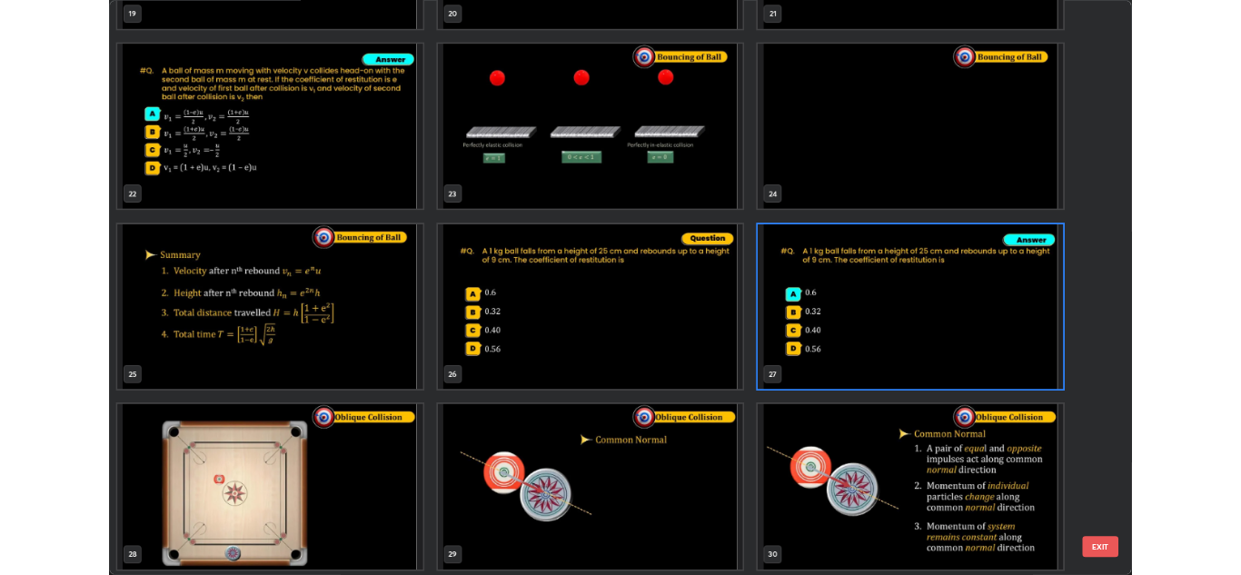
scroll to position [1497, 0]
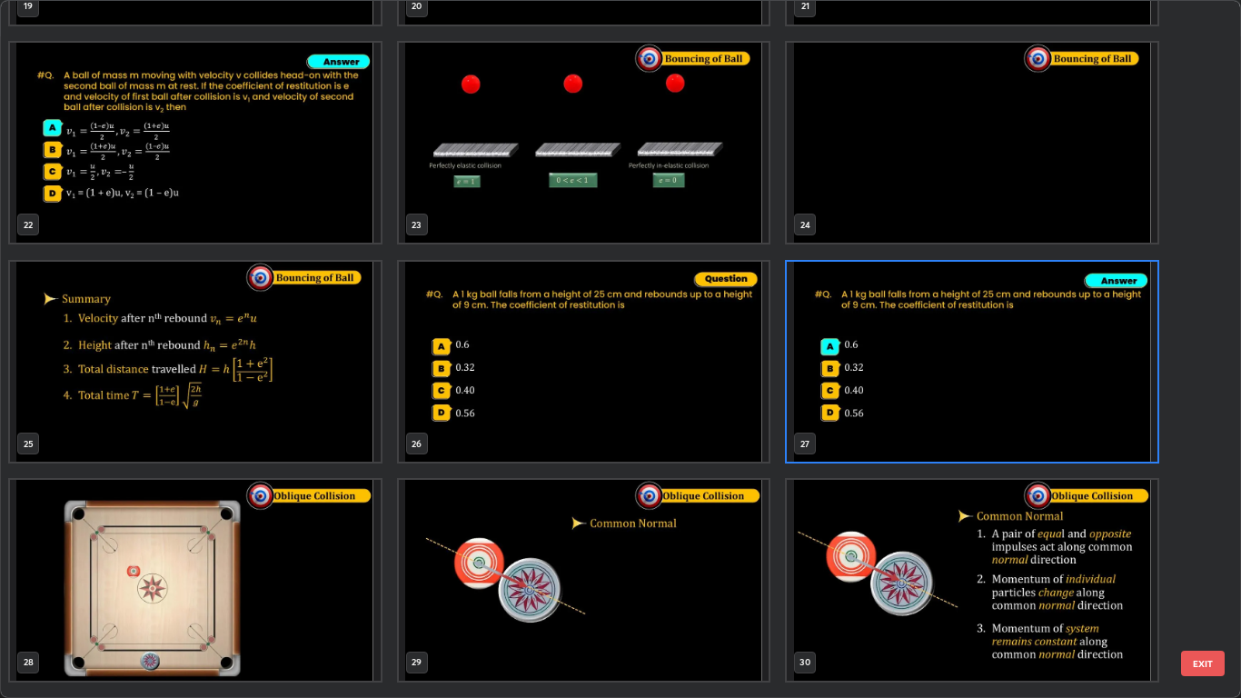
click at [330, 543] on img "grid" at bounding box center [195, 580] width 371 height 201
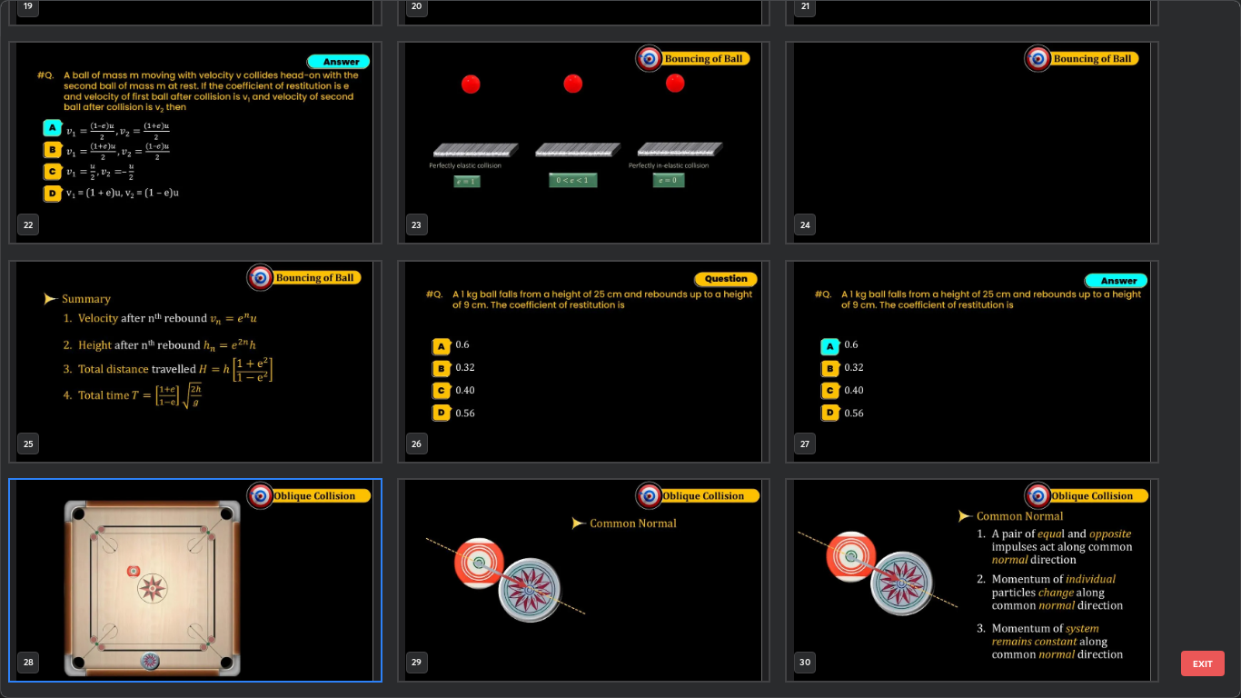
click at [1201, 574] on button "EXIT" at bounding box center [1203, 663] width 44 height 25
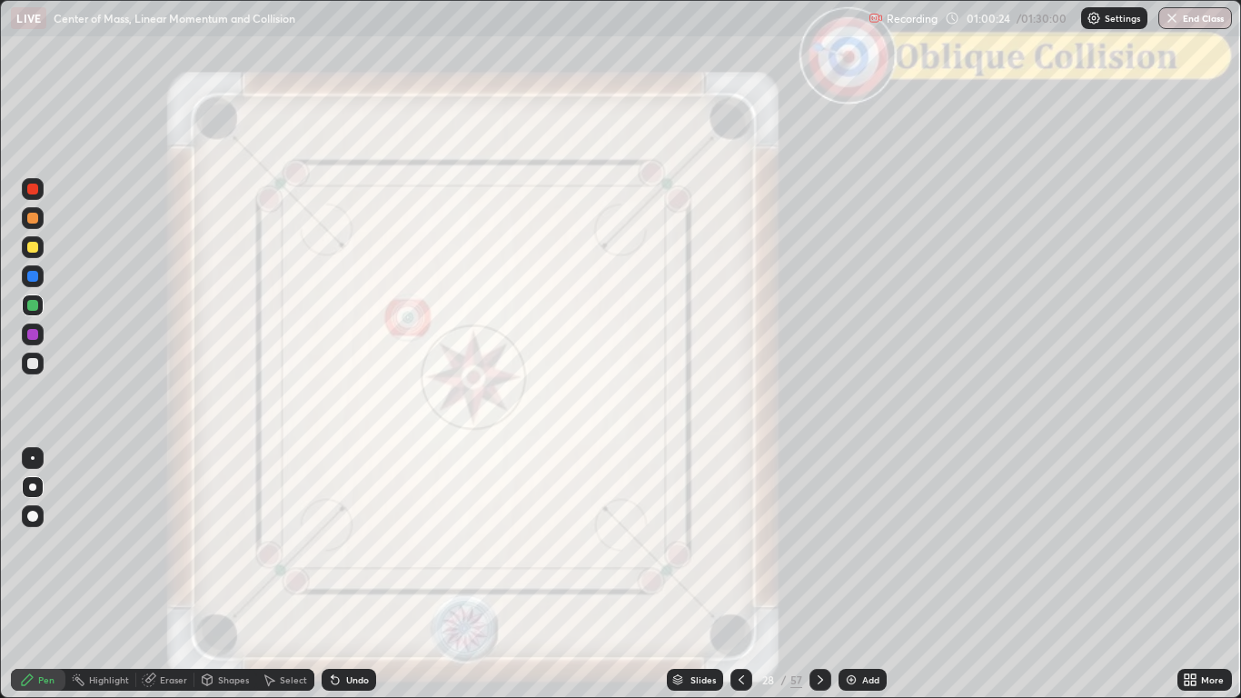
click at [740, 574] on icon at bounding box center [741, 679] width 15 height 15
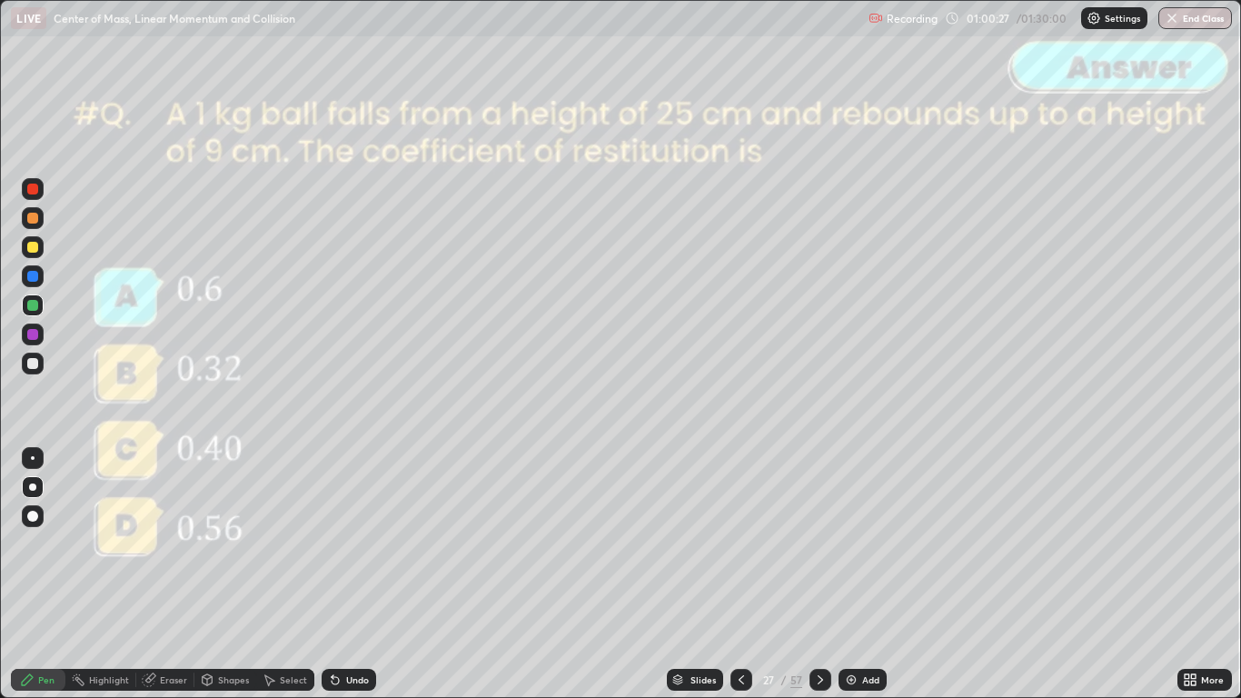
click at [862, 574] on div "Add" at bounding box center [870, 679] width 17 height 9
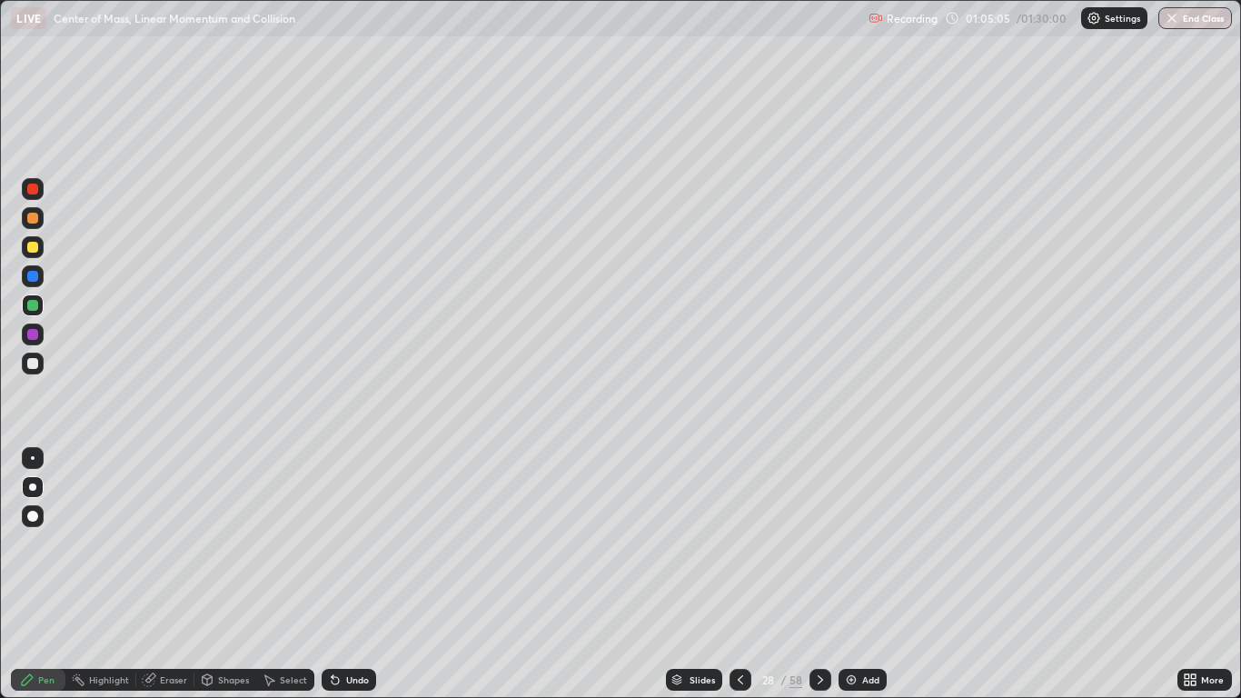
click at [1187, 574] on icon at bounding box center [1187, 676] width 5 height 5
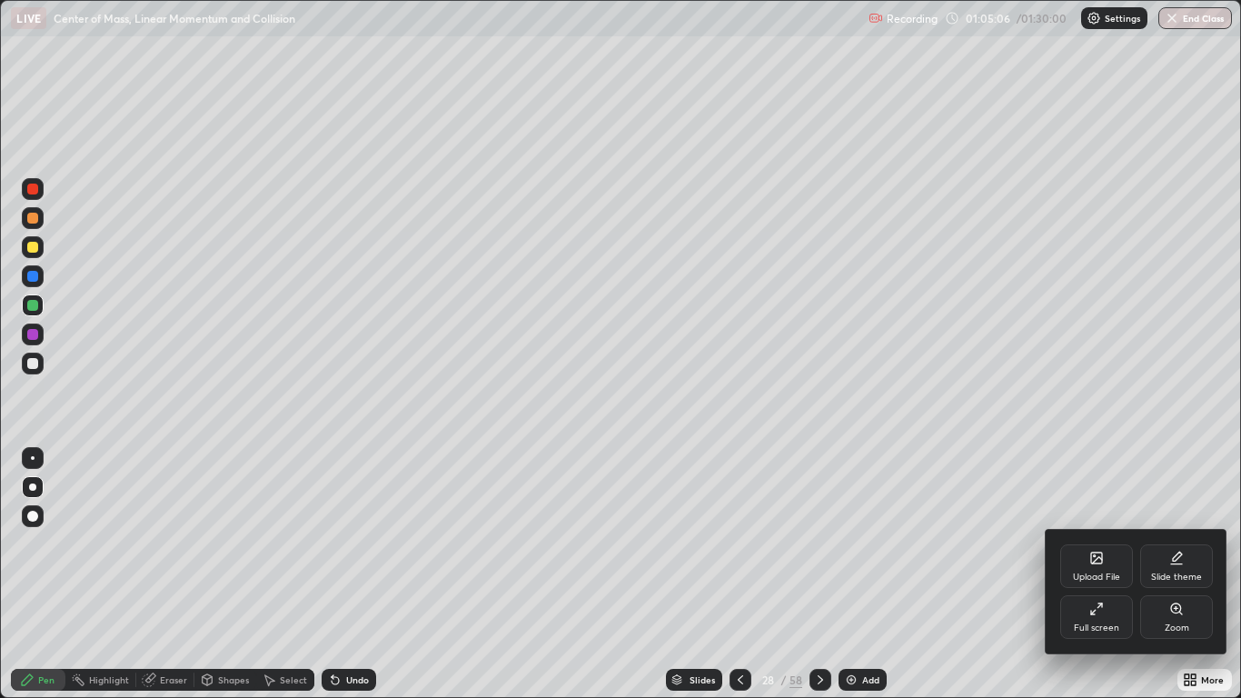
click at [1093, 574] on icon at bounding box center [1096, 608] width 15 height 15
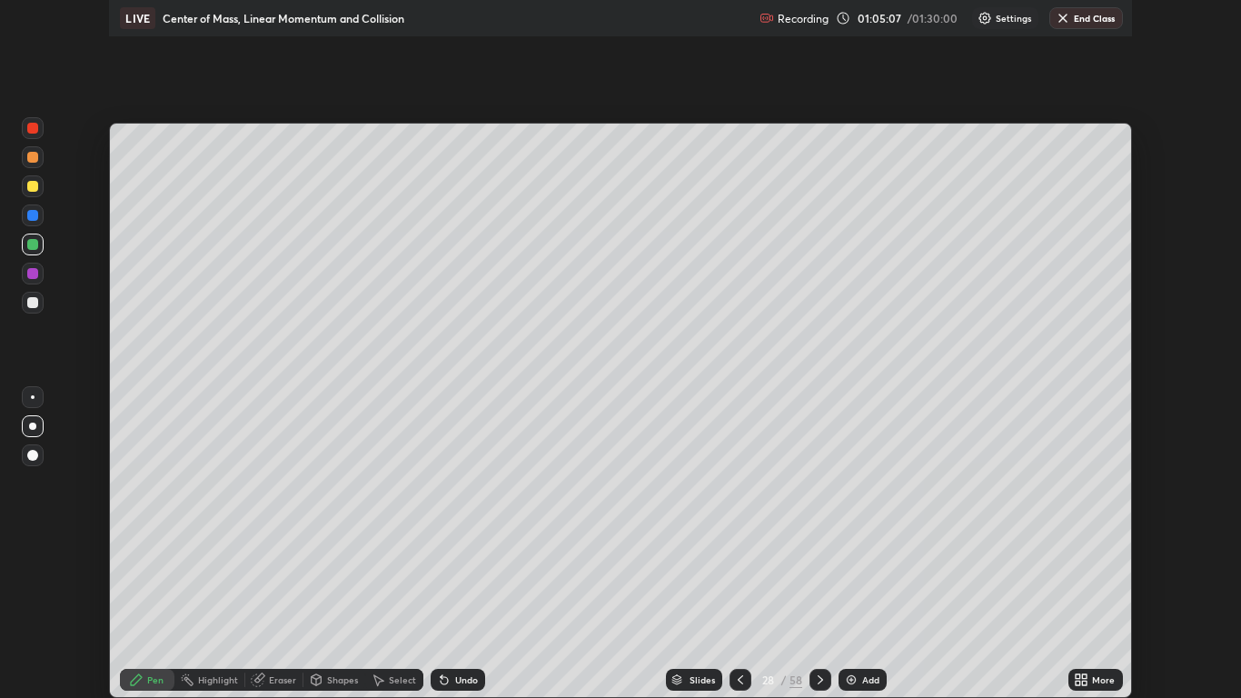
scroll to position [90280, 89614]
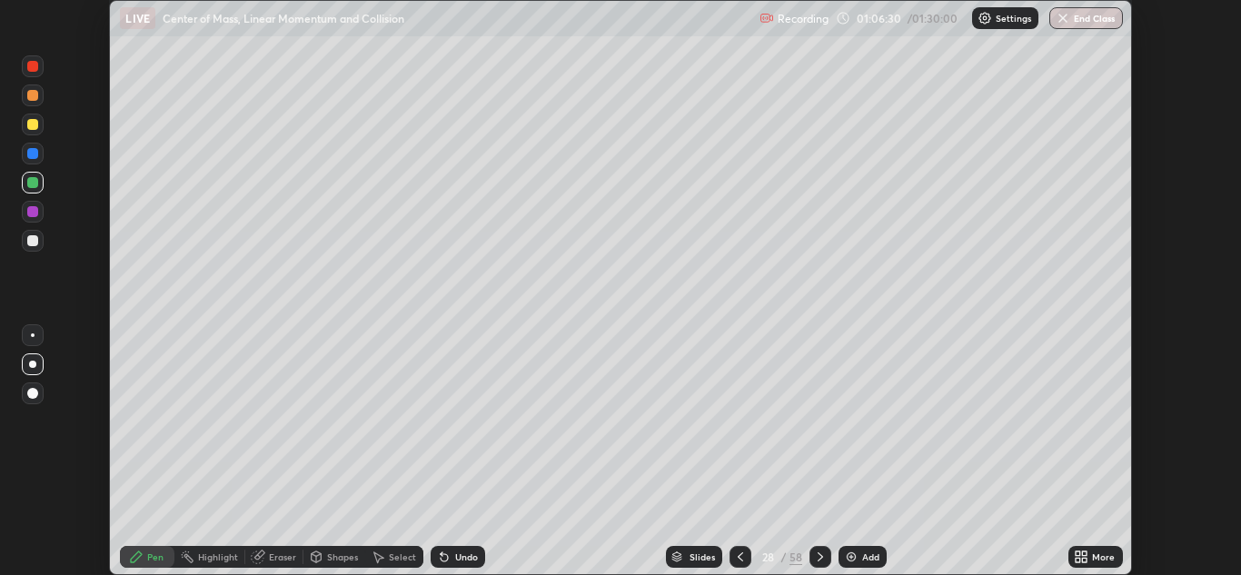
click at [1077, 551] on icon at bounding box center [1078, 553] width 5 height 5
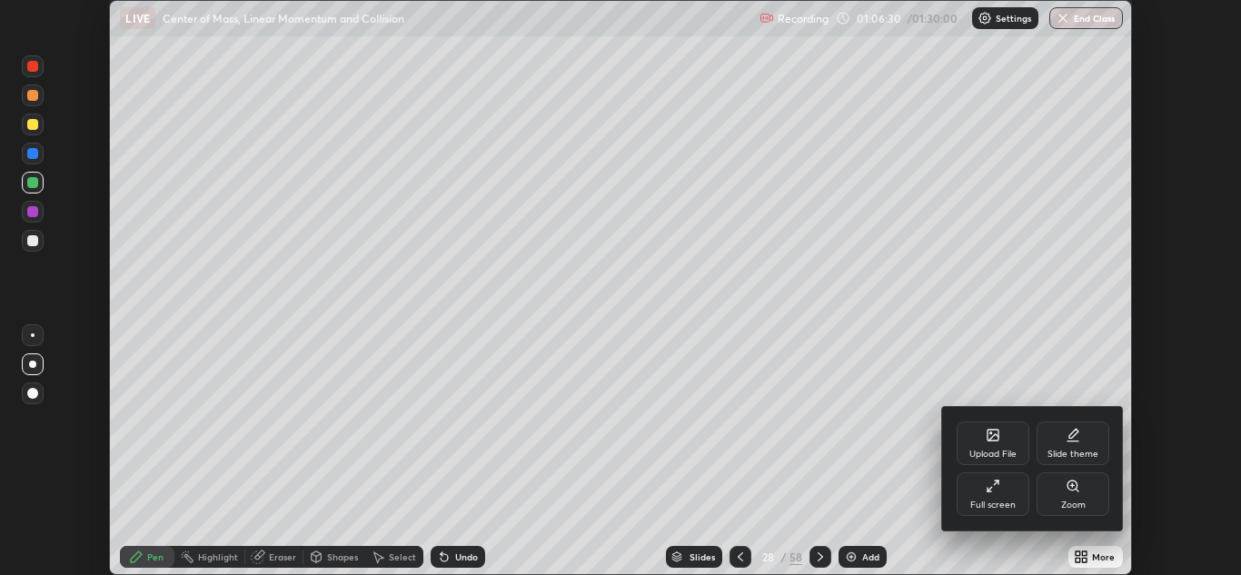
click at [982, 486] on div "Full screen" at bounding box center [993, 494] width 73 height 44
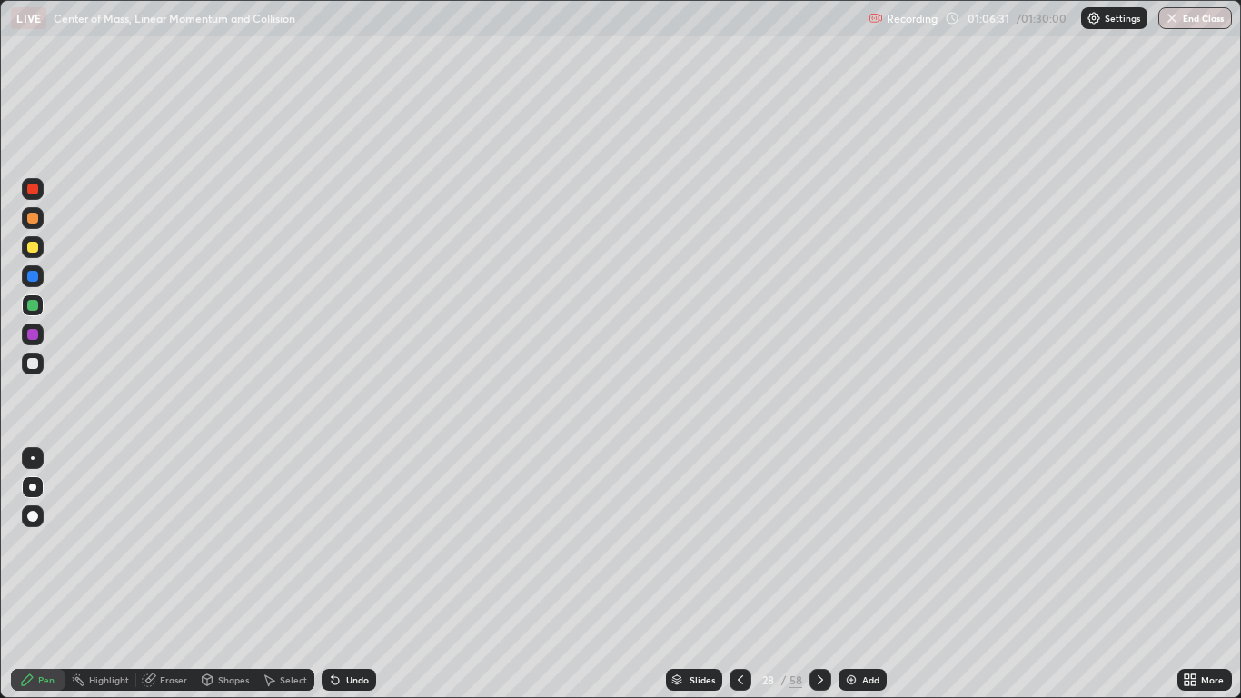
scroll to position [698, 1241]
click at [31, 366] on div at bounding box center [32, 363] width 11 height 11
click at [354, 574] on div "Undo" at bounding box center [349, 680] width 55 height 22
click at [224, 574] on div "Shapes" at bounding box center [233, 679] width 31 height 9
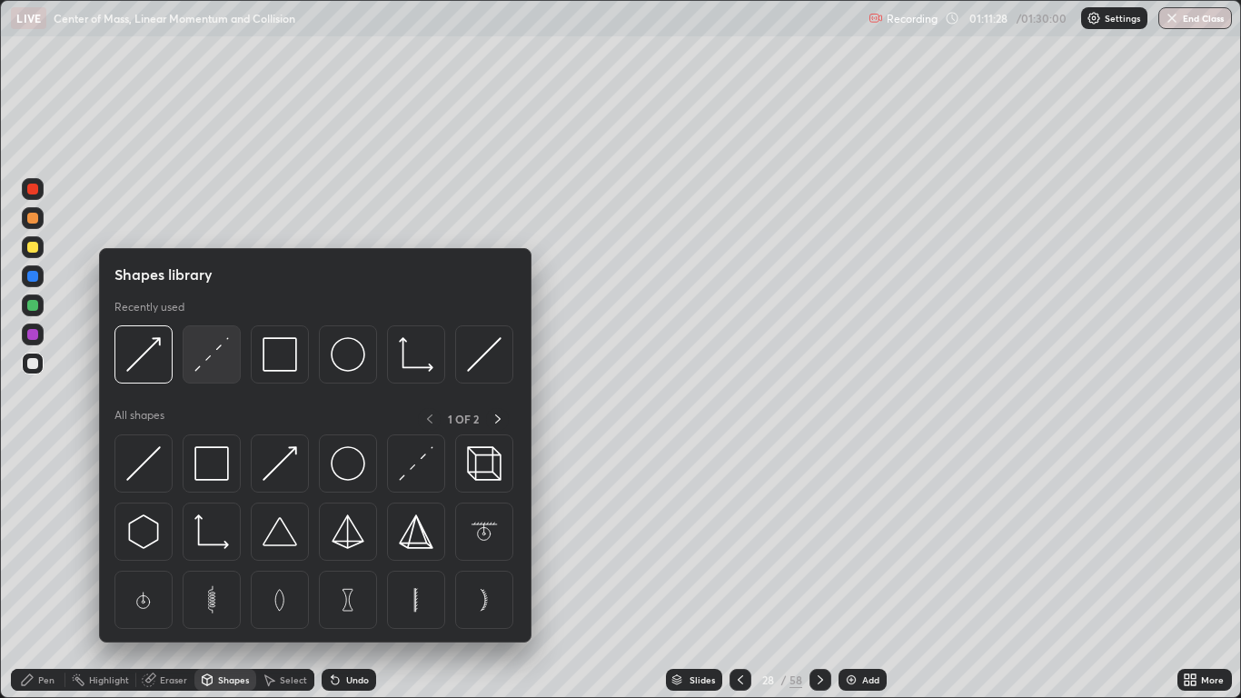
click at [215, 360] on img at bounding box center [211, 354] width 35 height 35
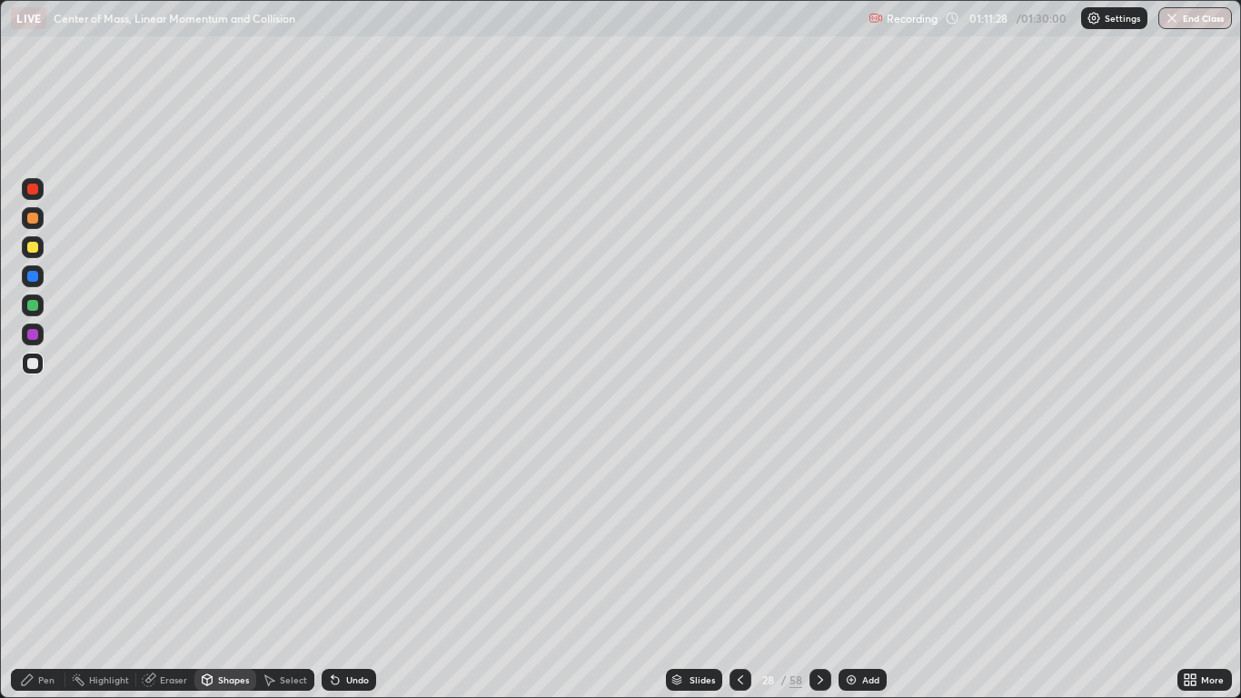
click at [40, 195] on div at bounding box center [33, 189] width 22 height 22
click at [38, 574] on div "Pen" at bounding box center [46, 679] width 16 height 9
click at [35, 354] on div at bounding box center [33, 364] width 22 height 22
click at [348, 574] on div "Undo" at bounding box center [357, 679] width 23 height 9
click at [355, 574] on div "Undo" at bounding box center [349, 680] width 55 height 22
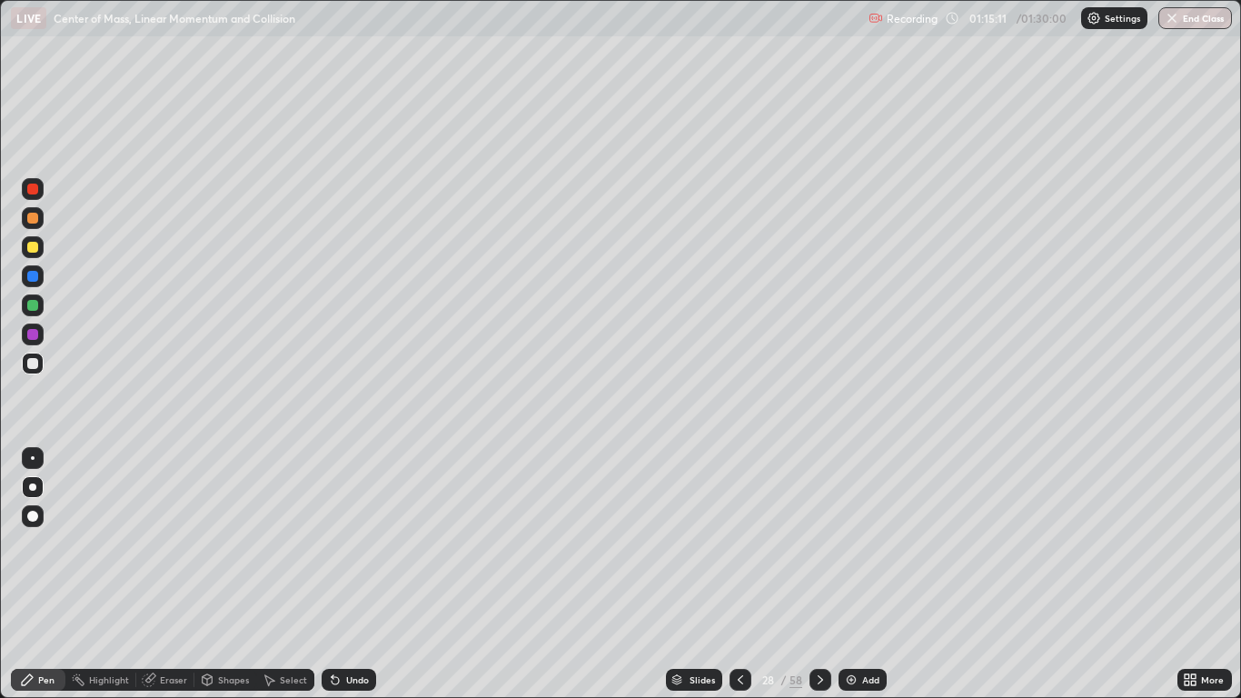
click at [692, 574] on div "Slides" at bounding box center [694, 680] width 56 height 22
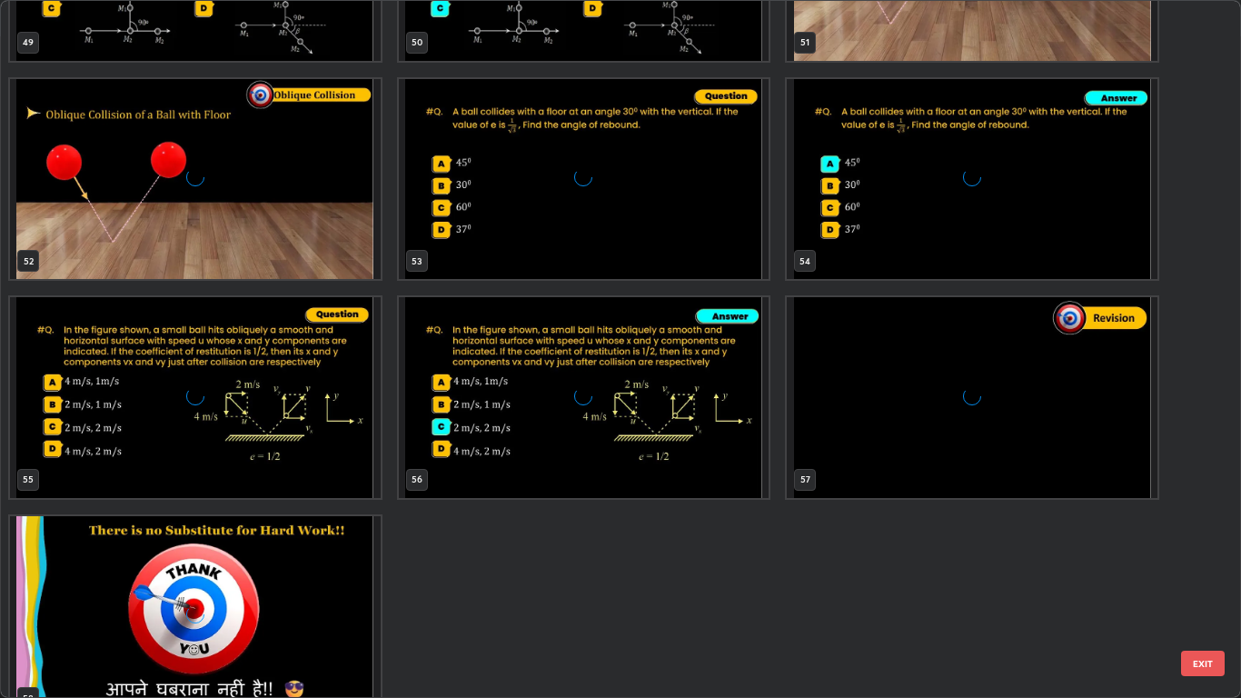
scroll to position [3675, 0]
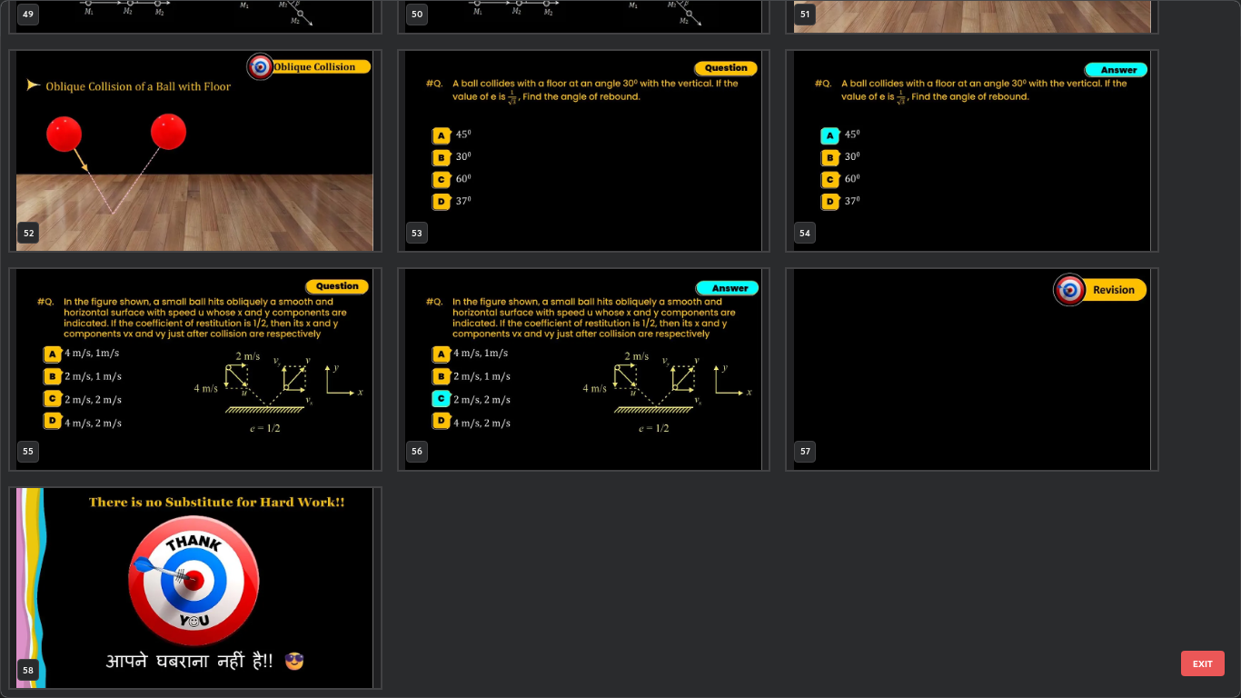
click at [875, 399] on img "grid" at bounding box center [973, 369] width 371 height 201
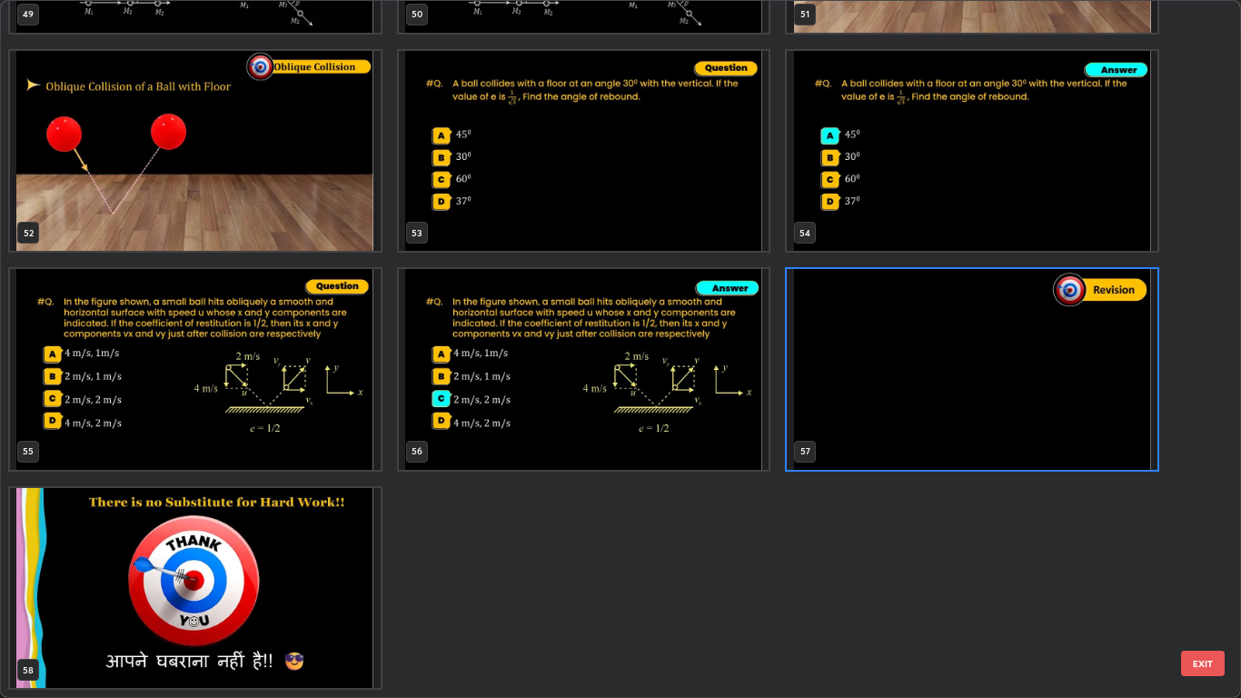
click at [1200, 574] on button "EXIT" at bounding box center [1203, 663] width 44 height 25
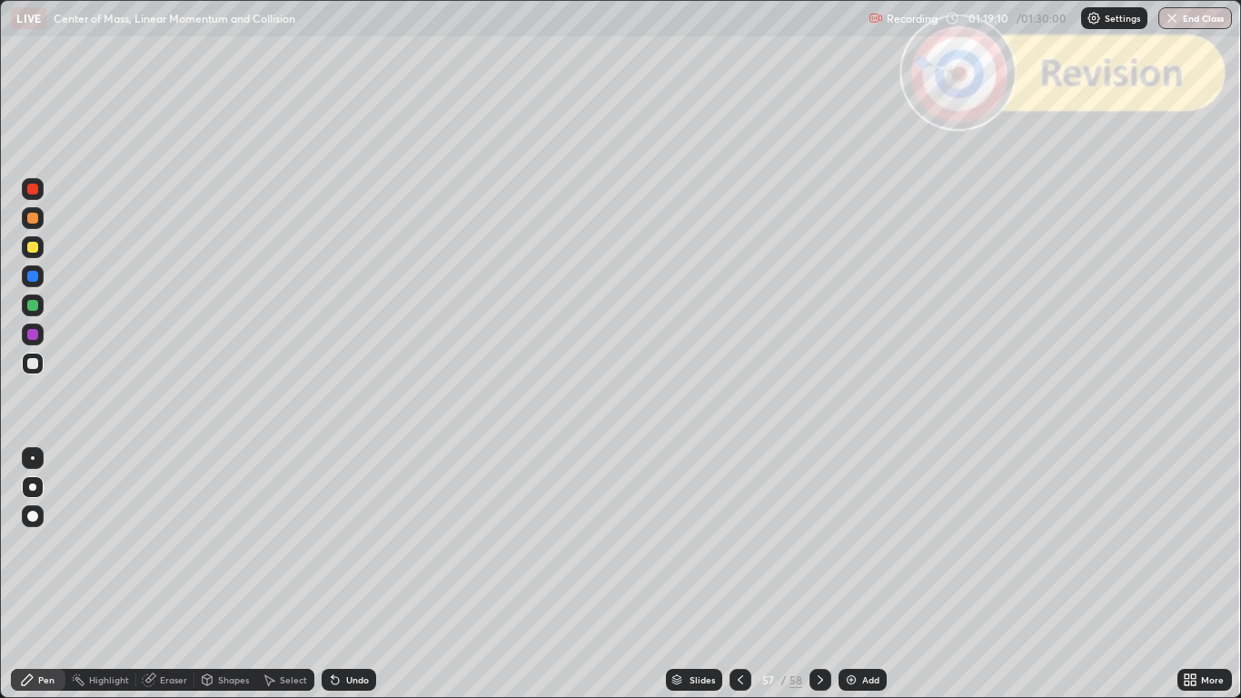
click at [818, 574] on icon at bounding box center [820, 679] width 15 height 15
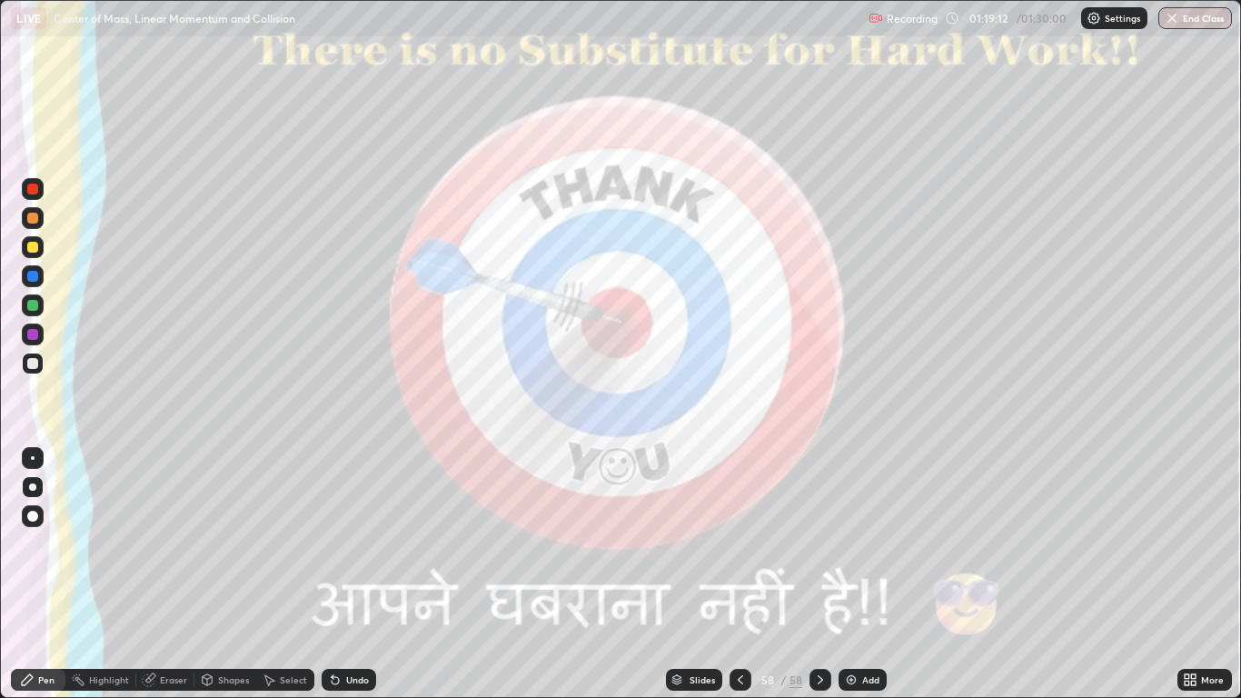
click at [1187, 16] on button "End Class" at bounding box center [1195, 18] width 74 height 22
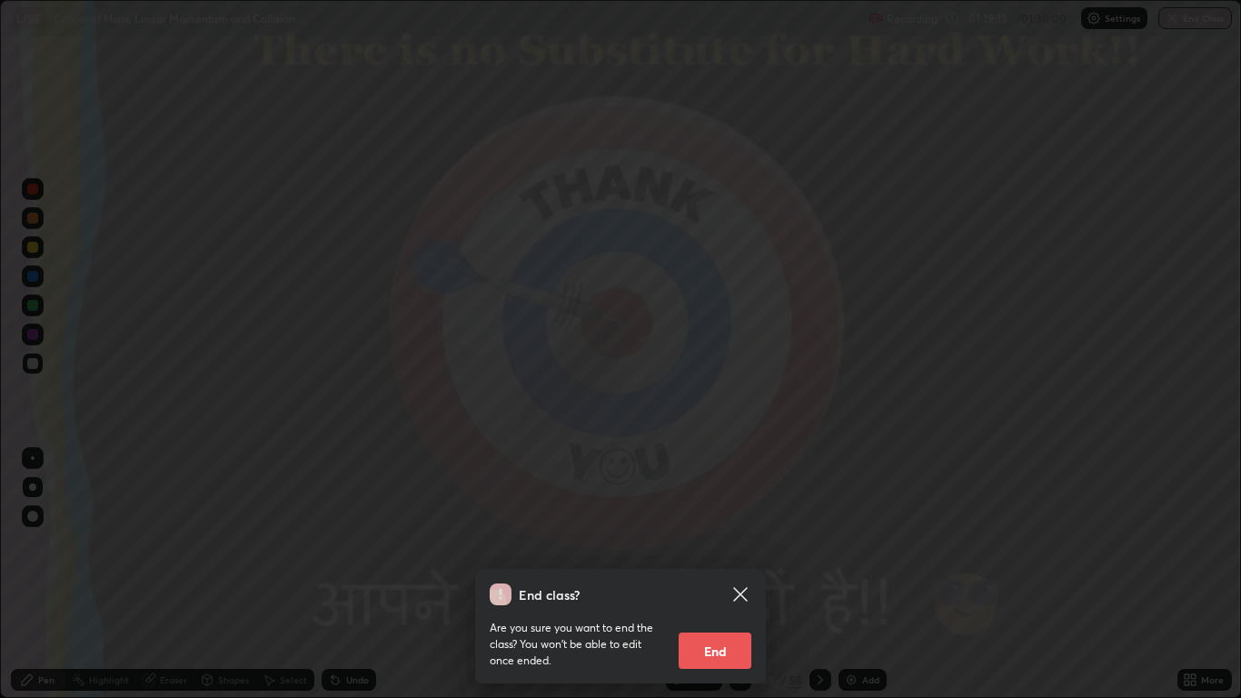
click at [695, 574] on button "End" at bounding box center [715, 650] width 73 height 36
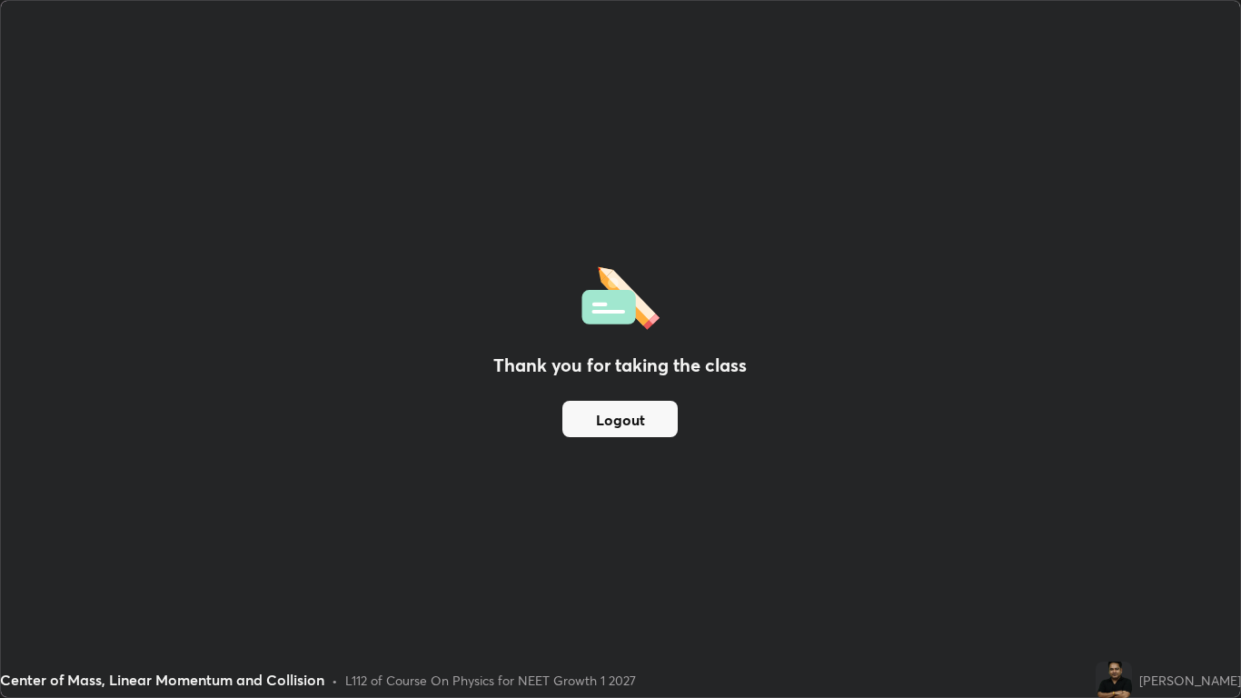
click at [616, 421] on button "Logout" at bounding box center [619, 419] width 115 height 36
